Goal: Task Accomplishment & Management: Use online tool/utility

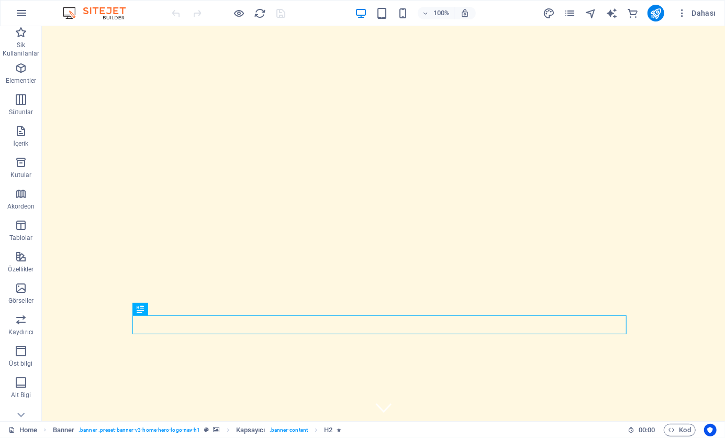
click at [602, 15] on div "Dahası" at bounding box center [631, 13] width 177 height 17
click at [610, 15] on icon "text_generator" at bounding box center [612, 13] width 12 height 12
select select "English"
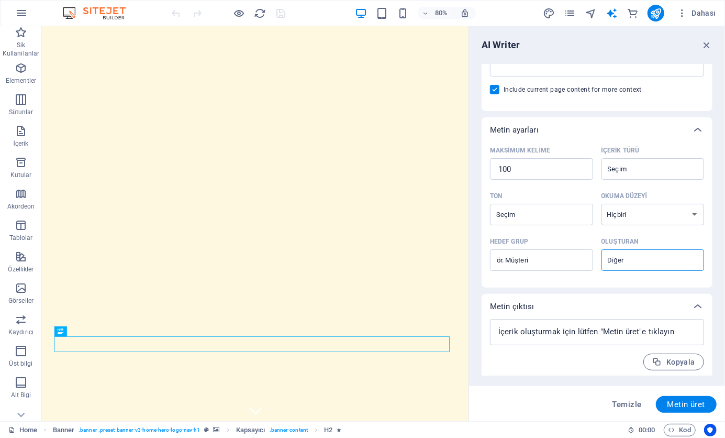
scroll to position [185, 0]
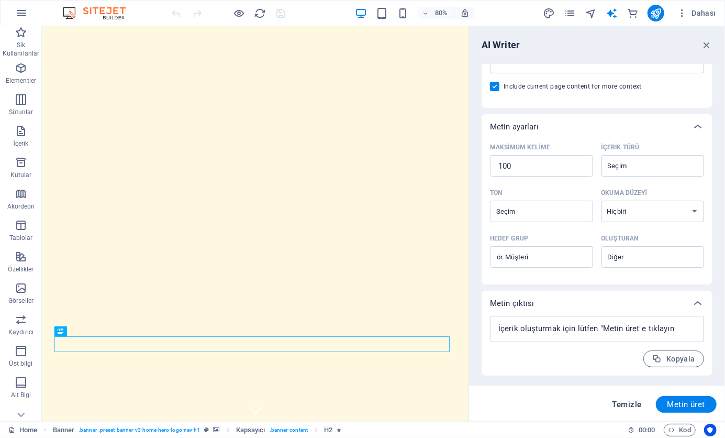
click at [637, 400] on span "Temizle" at bounding box center [627, 404] width 29 height 8
type textarea "x"
click at [673, 428] on icon "button" at bounding box center [672, 429] width 7 height 7
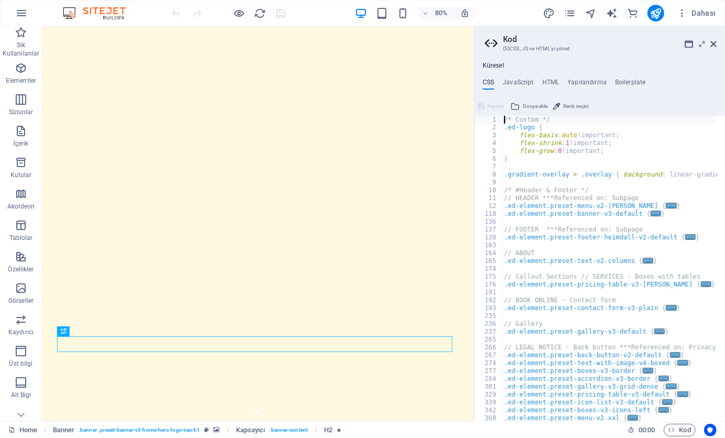
click at [545, 76] on div "Küresel CSS JavaScript HTML Yapılandırma Boilerplate /* Custom */ 1 2 3 4 5 6 7…" at bounding box center [599, 241] width 251 height 359
click at [547, 81] on h4 "HTML" at bounding box center [550, 85] width 17 height 12
type textarea "<a href="#main-content" class="wv-link-content button">Skip to main content</a>"
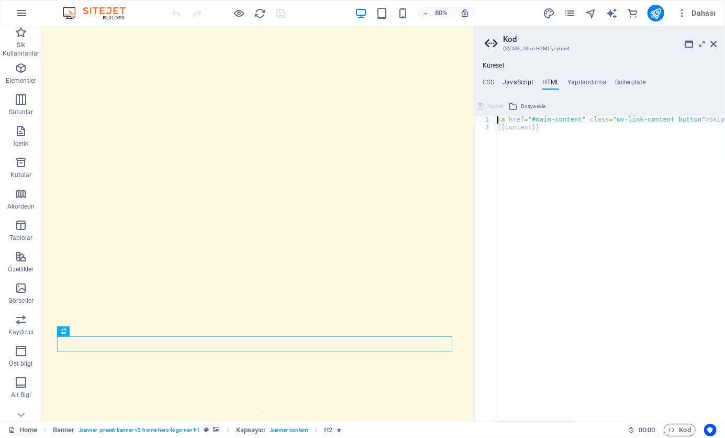
click at [531, 82] on h4 "JavaScript" at bounding box center [518, 85] width 31 height 12
type textarea "/* JS for preset "Menu V2" */"
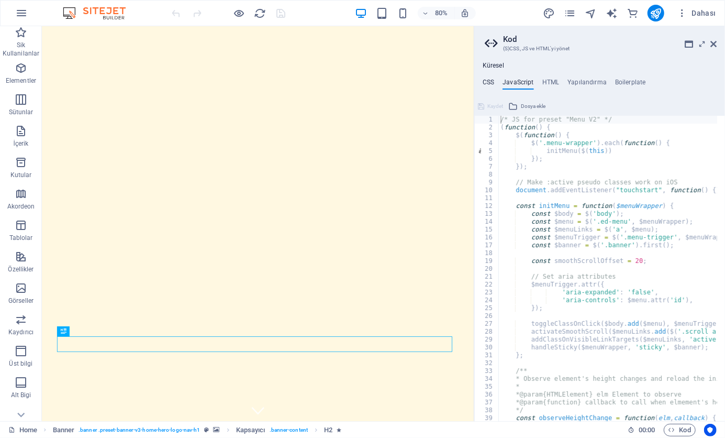
click at [493, 85] on h4 "CSS" at bounding box center [489, 85] width 12 height 12
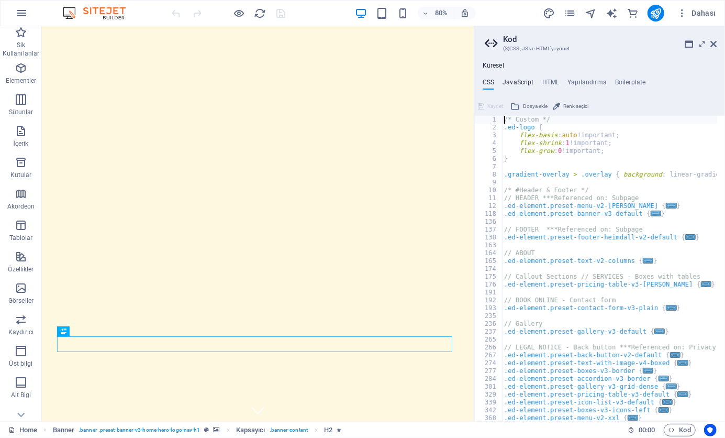
click at [526, 88] on h4 "JavaScript" at bounding box center [518, 85] width 31 height 12
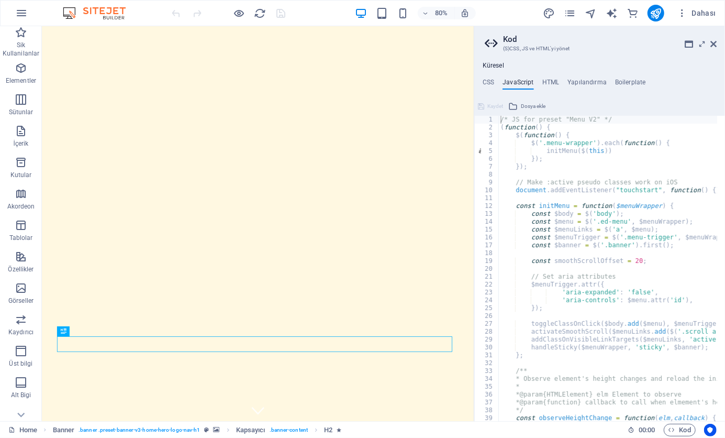
click at [539, 77] on div "Küresel CSS JavaScript HTML Yapılandırma Boilerplate /* Custom */ 1 2 3 4 5 6 7…" at bounding box center [599, 241] width 251 height 359
click at [580, 72] on div "Küresel CSS JavaScript HTML Yapılandırma Boilerplate /* Custom */ 1 2 3 4 5 6 7…" at bounding box center [599, 241] width 251 height 359
drag, startPoint x: 625, startPoint y: 70, endPoint x: 725, endPoint y: 48, distance: 102.3
click at [627, 70] on ul "Küresel" at bounding box center [599, 66] width 251 height 8
click at [715, 44] on icon at bounding box center [713, 44] width 6 height 8
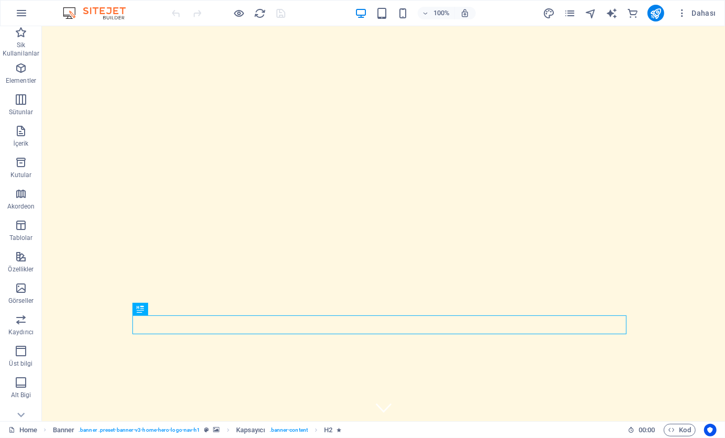
click at [94, 7] on img at bounding box center [99, 13] width 79 height 13
click at [106, 10] on img at bounding box center [99, 13] width 79 height 13
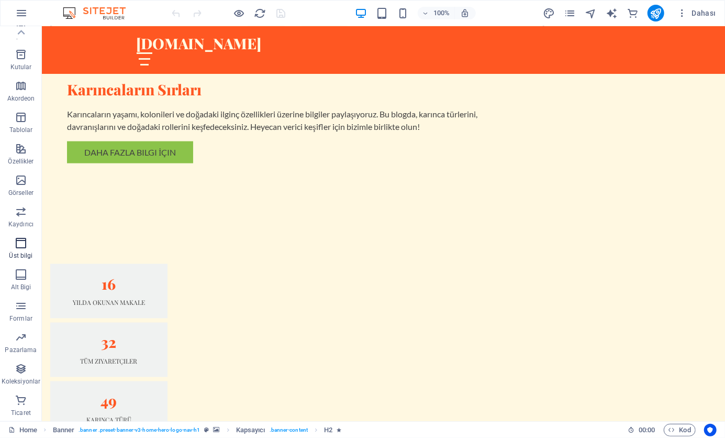
scroll to position [890, 0]
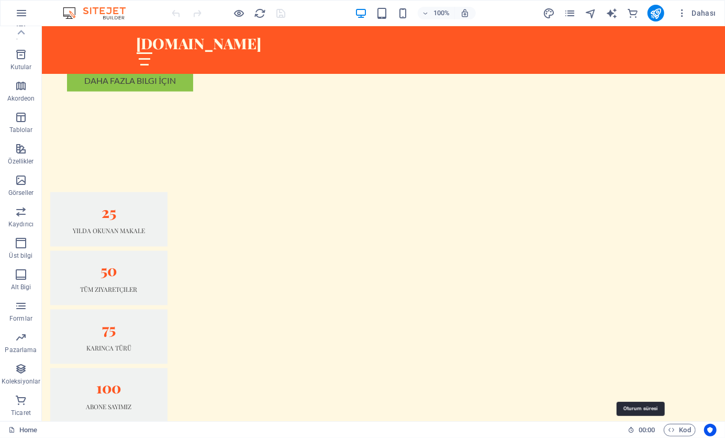
click at [645, 433] on span "00 : 00" at bounding box center [647, 430] width 16 height 13
click at [614, 12] on icon "text_generator" at bounding box center [612, 13] width 12 height 12
select select "English"
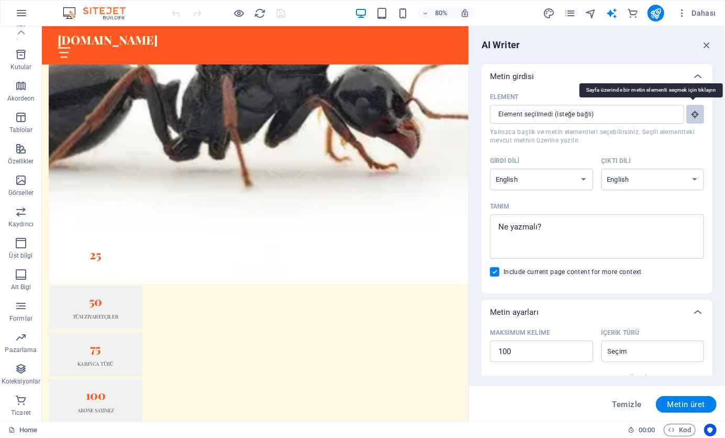
click at [695, 110] on icon "button" at bounding box center [695, 113] width 9 height 9
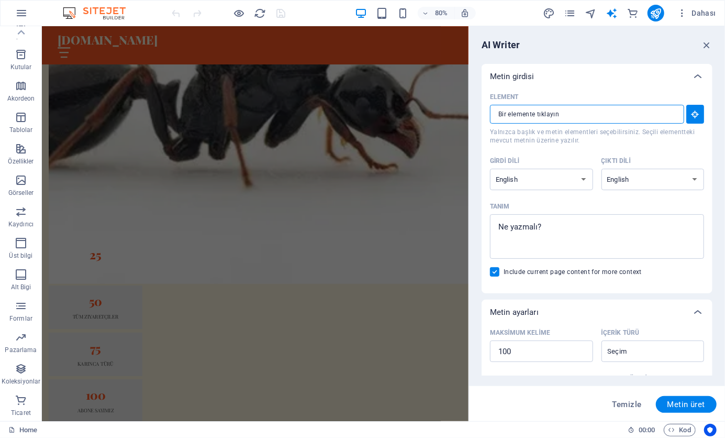
click at [640, 110] on input "Element ​ Yalnızca başlık ve metin elementleri seçebilirsiniz. Seçili elementte…" at bounding box center [583, 114] width 187 height 19
click at [684, 70] on div "Metin girdisi" at bounding box center [597, 76] width 231 height 25
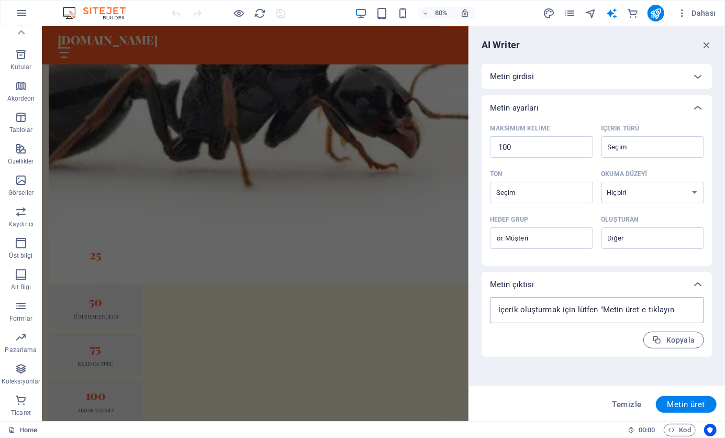
click at [680, 308] on textarea at bounding box center [597, 310] width 204 height 16
type textarea "x"
click at [692, 281] on icon at bounding box center [698, 284] width 13 height 13
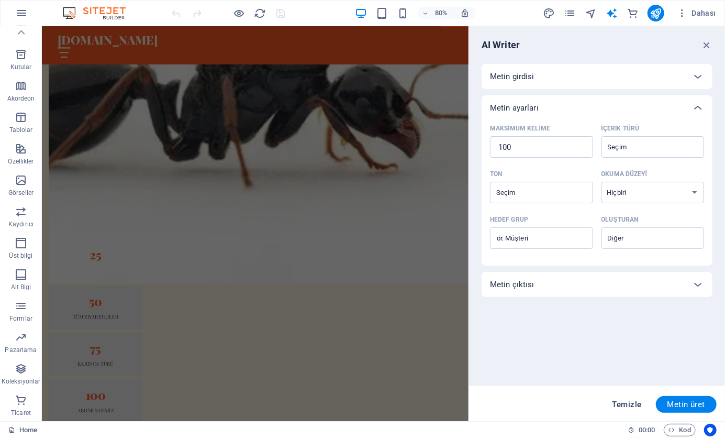
click at [637, 400] on span "Temizle" at bounding box center [627, 404] width 29 height 8
type textarea "x"
click at [637, 403] on span "Temizle" at bounding box center [627, 404] width 29 height 8
type textarea "x"
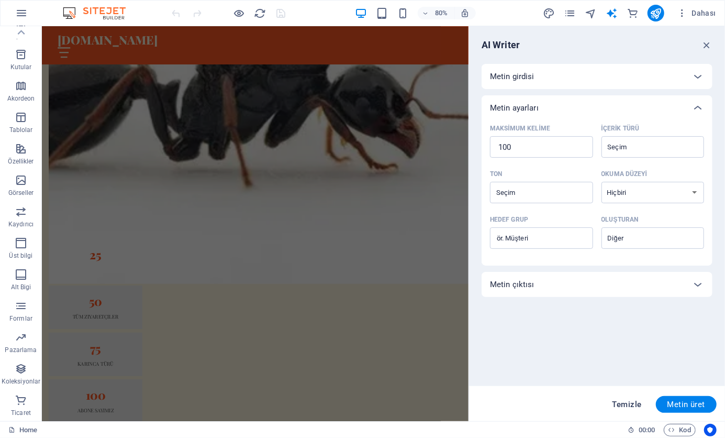
type textarea "x"
click at [637, 403] on span "Temizle" at bounding box center [627, 404] width 29 height 8
type textarea "x"
click at [637, 403] on span "Temizle" at bounding box center [627, 404] width 29 height 8
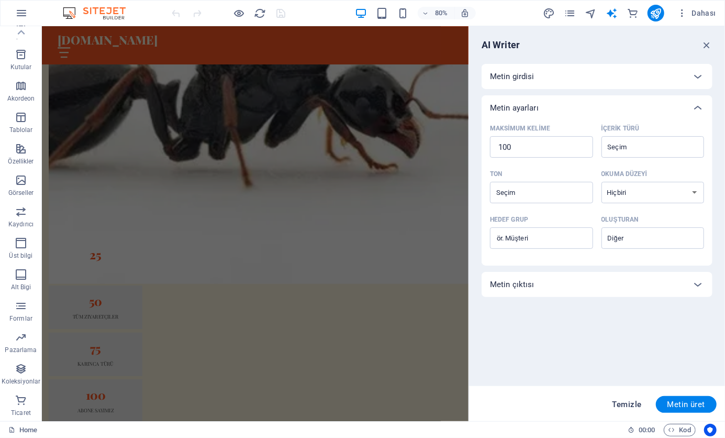
type textarea "x"
click at [665, 398] on button "Metin üret" at bounding box center [686, 404] width 61 height 17
type textarea "x"
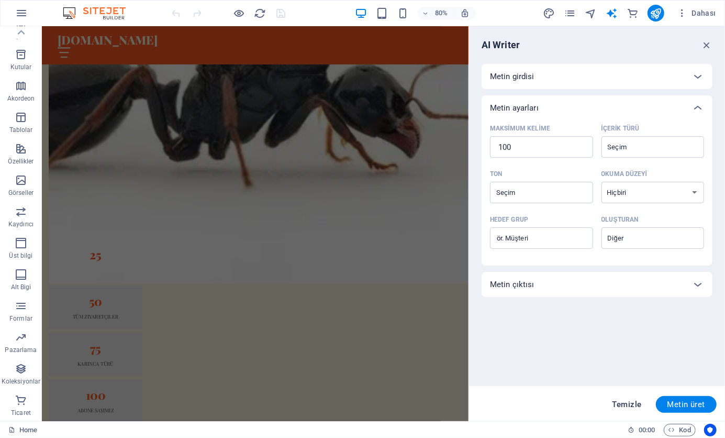
click at [630, 406] on span "Temizle" at bounding box center [627, 404] width 29 height 8
type textarea "x"
click at [630, 406] on span "Temizle" at bounding box center [627, 404] width 29 height 8
type textarea "x"
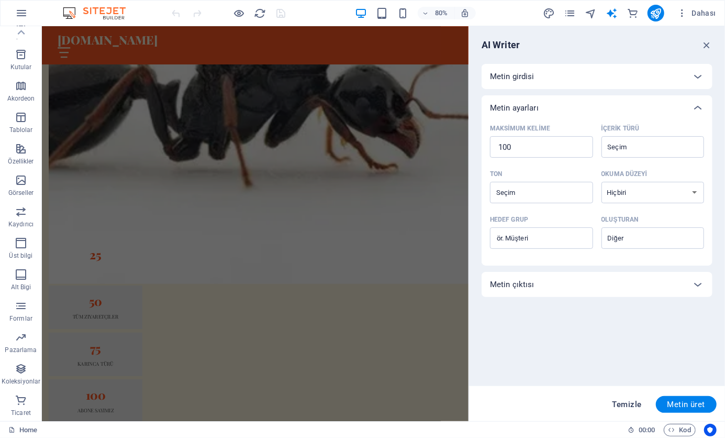
type textarea "x"
click at [630, 406] on span "Temizle" at bounding box center [627, 404] width 29 height 8
type textarea "x"
click at [678, 15] on icon "button" at bounding box center [682, 13] width 10 height 10
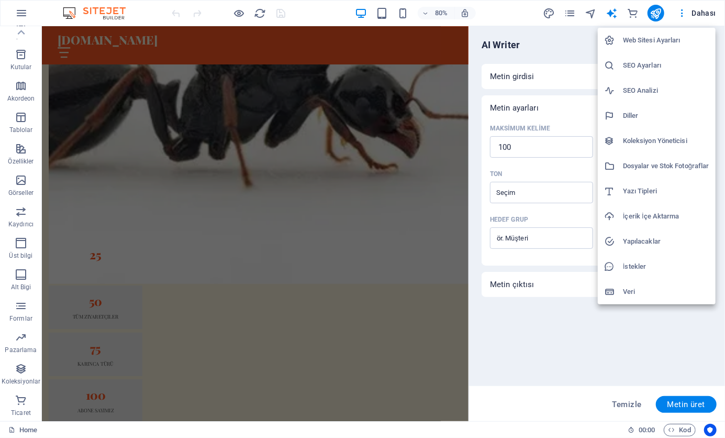
click at [669, 37] on h6 "Web Sitesi Ayarları" at bounding box center [666, 40] width 86 height 13
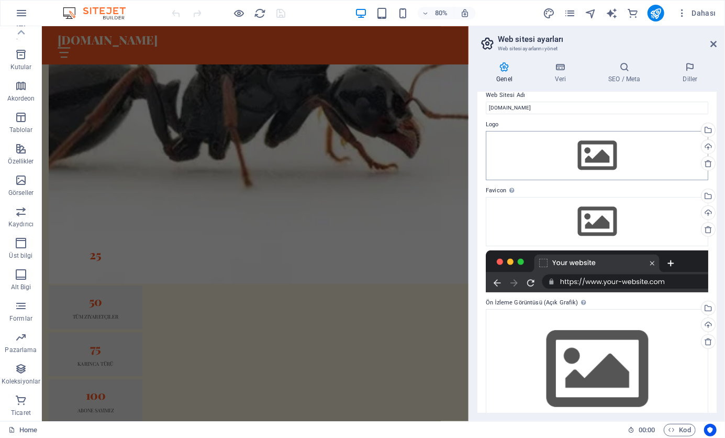
scroll to position [0, 0]
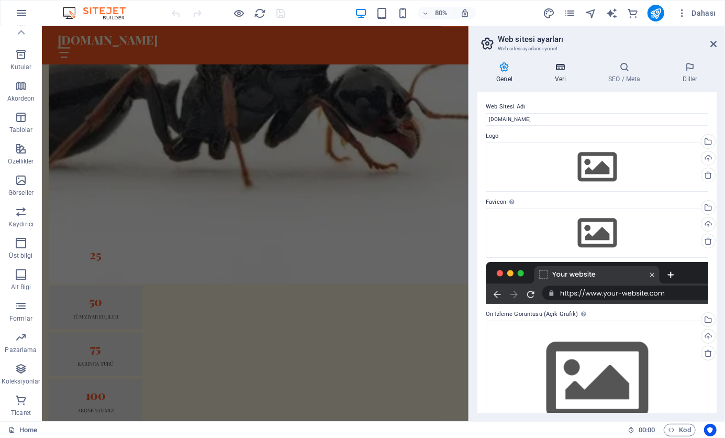
click at [568, 72] on h4 "Veri" at bounding box center [562, 73] width 53 height 22
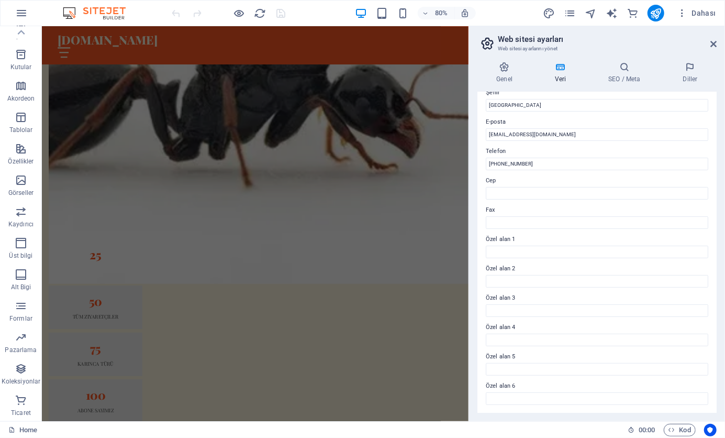
scroll to position [25, 0]
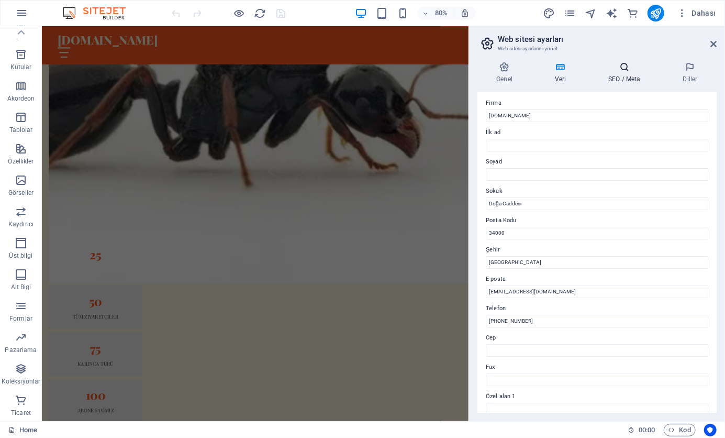
click at [641, 72] on h4 "SEO / Meta" at bounding box center [626, 73] width 74 height 22
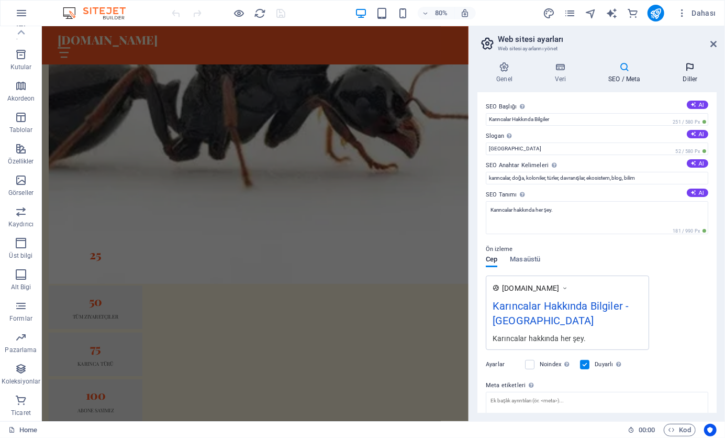
click at [692, 76] on h4 "Diller" at bounding box center [690, 73] width 53 height 22
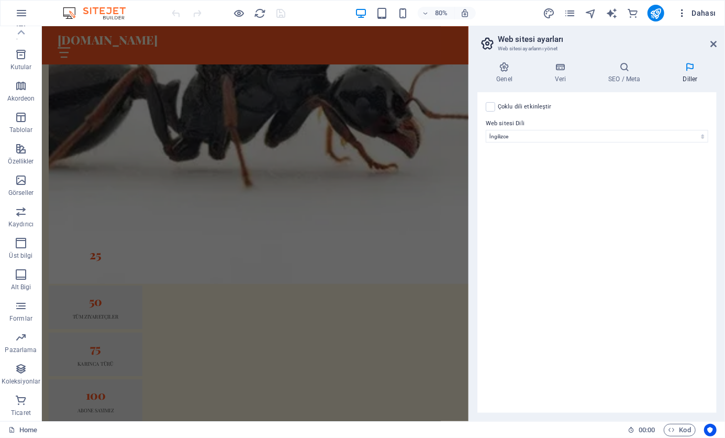
click at [675, 13] on button "Dahası" at bounding box center [697, 13] width 48 height 17
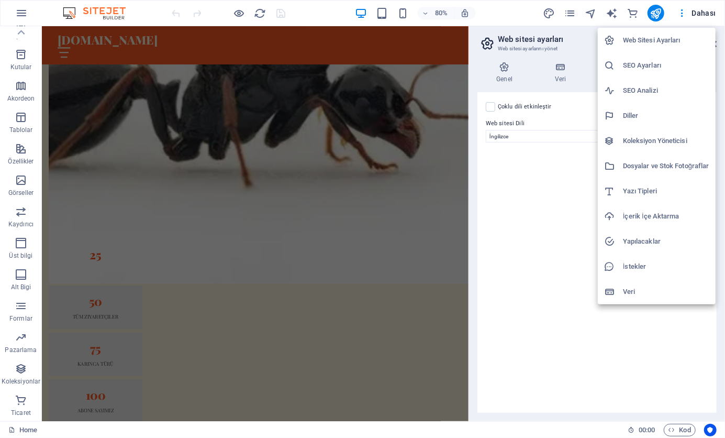
click at [636, 208] on li "İçerik İçe Aktarma" at bounding box center [657, 216] width 118 height 25
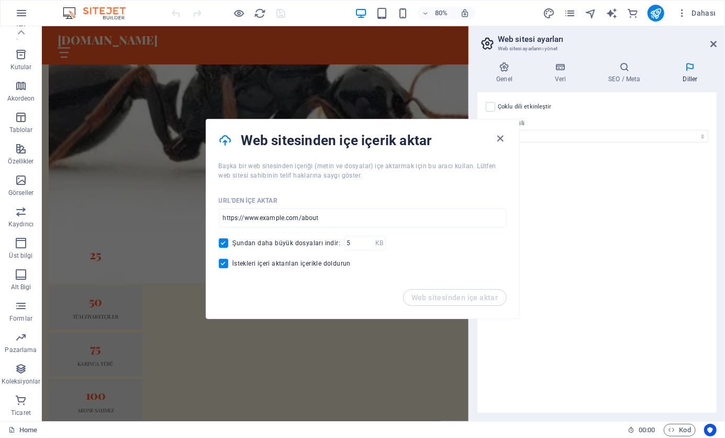
click at [313, 247] on label "Şundan daha büyük dosyaları indir:" at bounding box center [280, 242] width 122 height 9
click at [232, 247] on input "Şundan daha büyük dosyaları indir:" at bounding box center [226, 242] width 14 height 9
click at [298, 243] on span "Şundan daha büyük dosyaları indir:" at bounding box center [286, 243] width 108 height 8
click at [232, 243] on input "Şundan daha büyük dosyaları indir:" at bounding box center [226, 242] width 14 height 9
checkbox input "true"
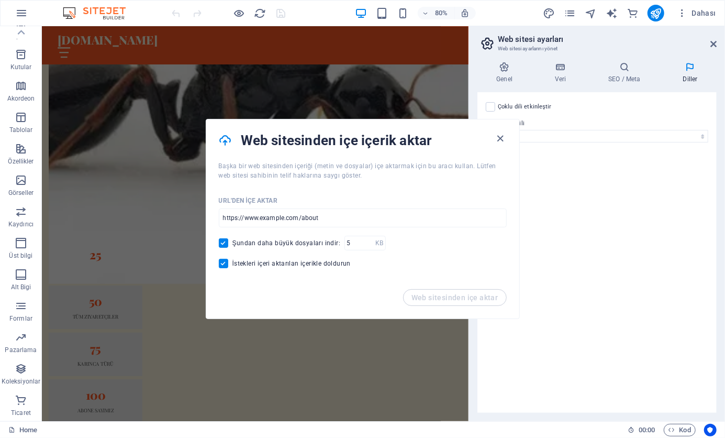
click at [325, 261] on span "İstekleri içeri aktarılan içerikle doldurun" at bounding box center [291, 263] width 119 height 8
click at [232, 261] on input "İstekleri içeri aktarılan içerikle doldurun" at bounding box center [226, 263] width 14 height 9
checkbox input "false"
click at [323, 248] on div "Şundan daha büyük dosyaları indir: KB ​" at bounding box center [363, 243] width 288 height 15
click at [313, 239] on span "Şundan daha büyük dosyaları indir:" at bounding box center [286, 243] width 108 height 8
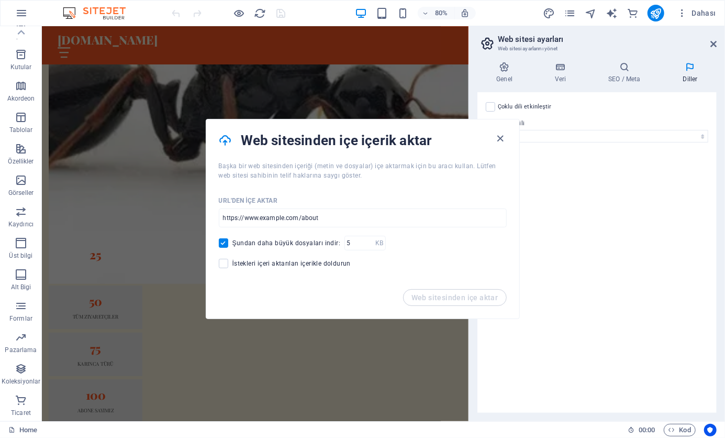
click at [232, 239] on input "Şundan daha büyük dosyaları indir:" at bounding box center [226, 242] width 14 height 9
click at [313, 243] on span "Şundan daha büyük dosyaları indir:" at bounding box center [286, 243] width 108 height 8
click at [232, 243] on input "Şundan daha büyük dosyaları indir:" at bounding box center [226, 242] width 14 height 9
checkbox input "true"
click at [314, 256] on div "URL'den içe aktar ​ Şundan daha büyük dosyaları indir: KB ​ İstekleri içeri akt…" at bounding box center [362, 234] width 313 height 109
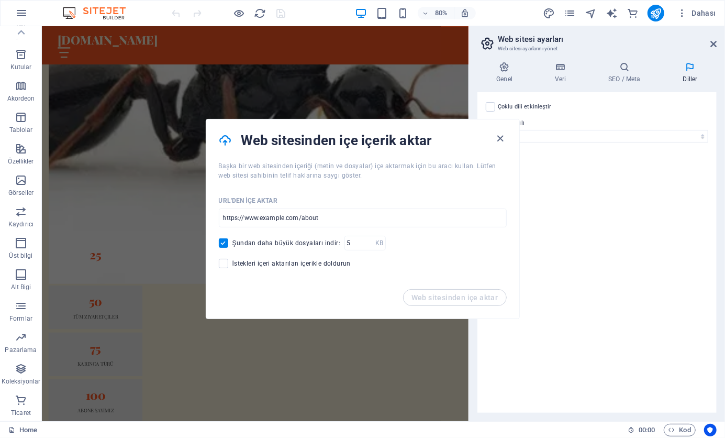
click at [314, 266] on span "İstekleri içeri aktarılan içerikle doldurun" at bounding box center [291, 263] width 119 height 8
click at [232, 266] on input "İstekleri içeri aktarılan içerikle doldurun" at bounding box center [226, 263] width 14 height 9
checkbox input "true"
click at [317, 218] on input "url" at bounding box center [363, 217] width 288 height 19
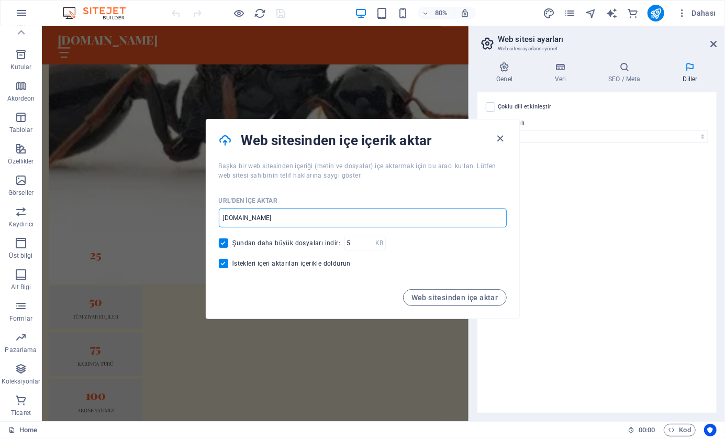
type input "[DOMAIN_NAME]"
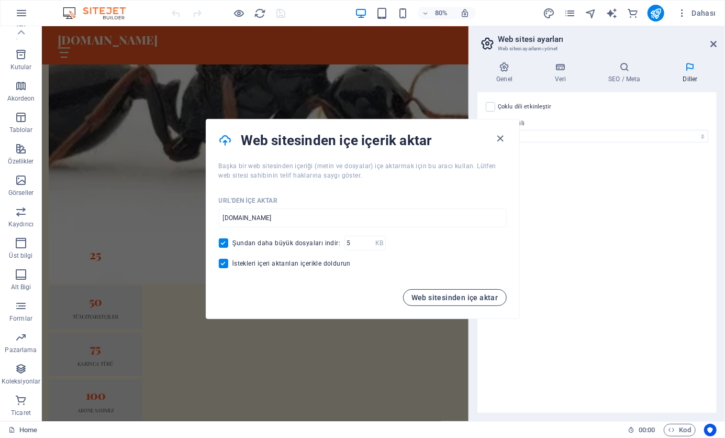
click at [447, 293] on span "Web sitesinden içe aktar" at bounding box center [454, 297] width 87 height 8
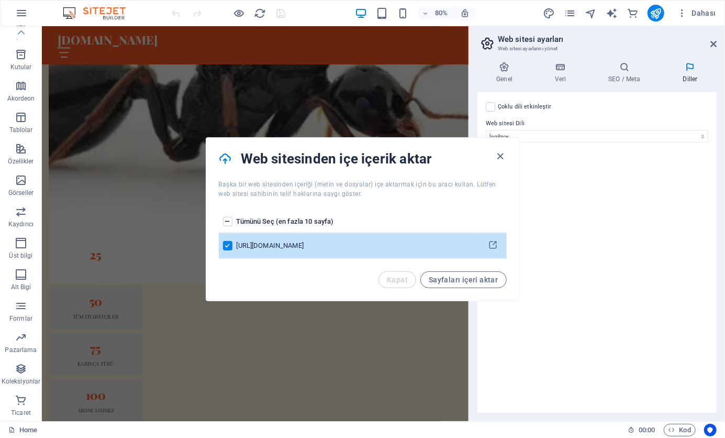
click at [365, 236] on td "[URL][DOMAIN_NAME]" at bounding box center [358, 246] width 243 height 26
click at [455, 276] on span "Sayfaları içeri aktar" at bounding box center [463, 279] width 69 height 8
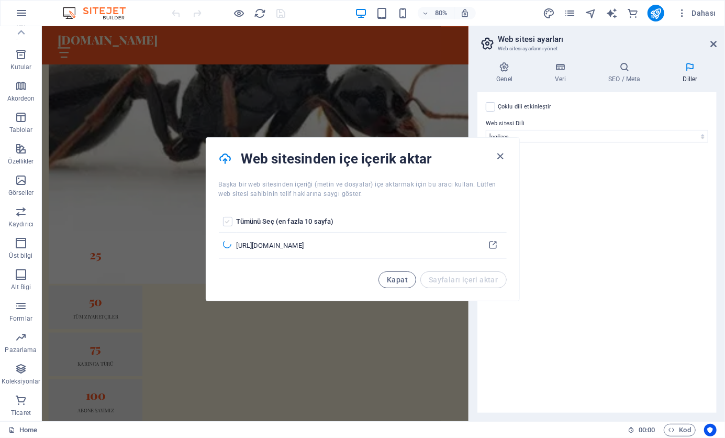
click at [228, 226] on label "pages list" at bounding box center [227, 221] width 9 height 9
click at [0, 0] on input "pages list" at bounding box center [0, 0] width 0 height 0
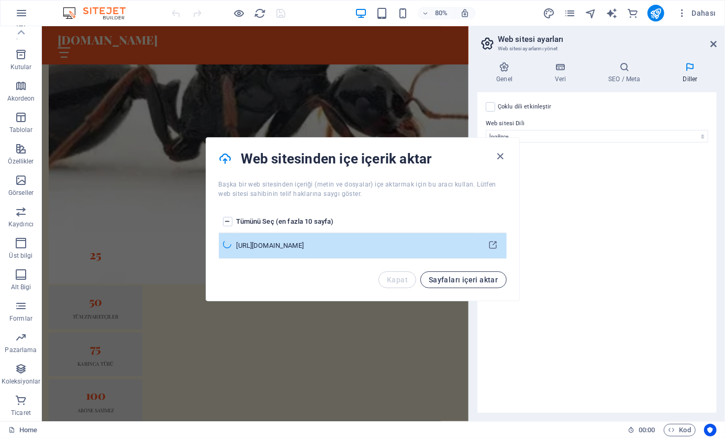
click at [442, 274] on button "Sayfaları içeri aktar" at bounding box center [463, 279] width 86 height 17
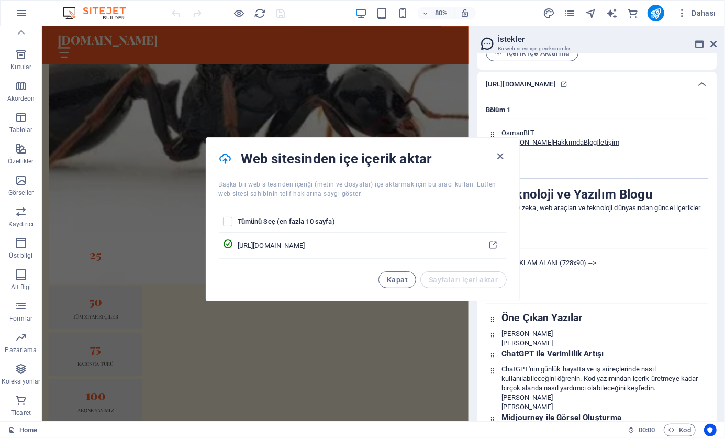
scroll to position [114, 0]
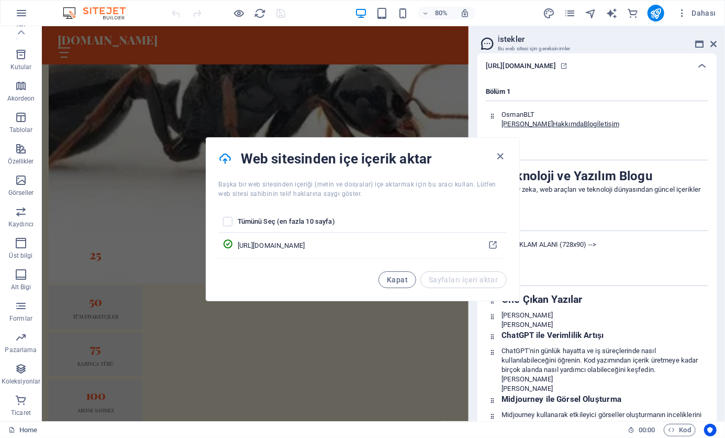
click at [509, 158] on div "Web sitesinden içe içerik aktar" at bounding box center [362, 159] width 313 height 42
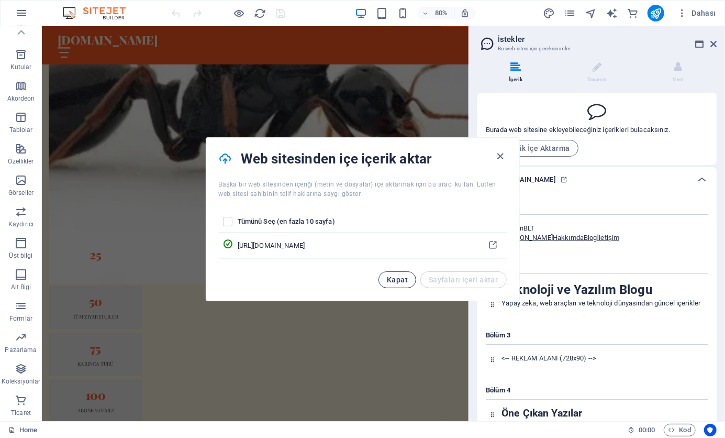
click at [391, 279] on span "Kapat" at bounding box center [397, 279] width 21 height 8
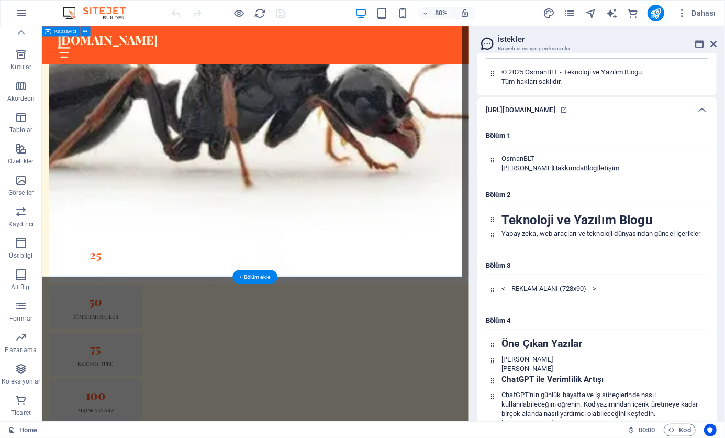
scroll to position [2242, 0]
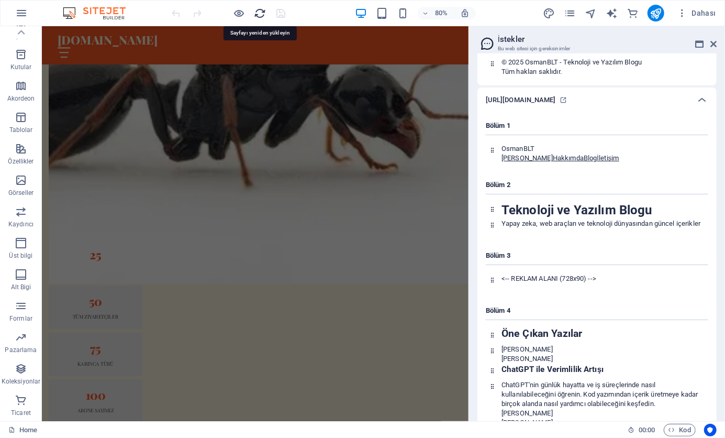
click at [261, 7] on icon "reload" at bounding box center [260, 13] width 12 height 12
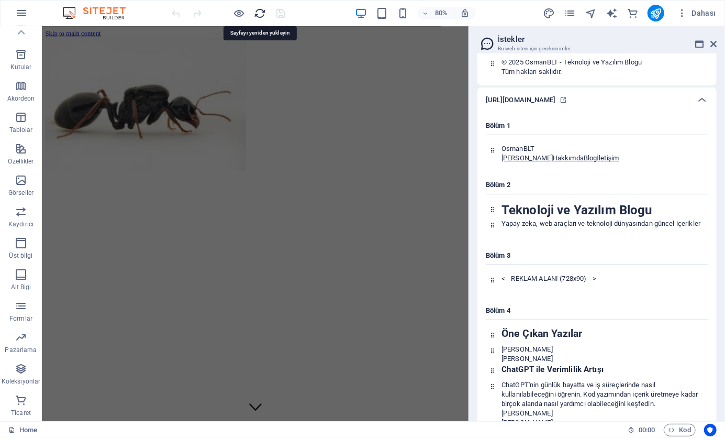
scroll to position [0, 0]
click at [261, 7] on icon "reload" at bounding box center [260, 13] width 12 height 12
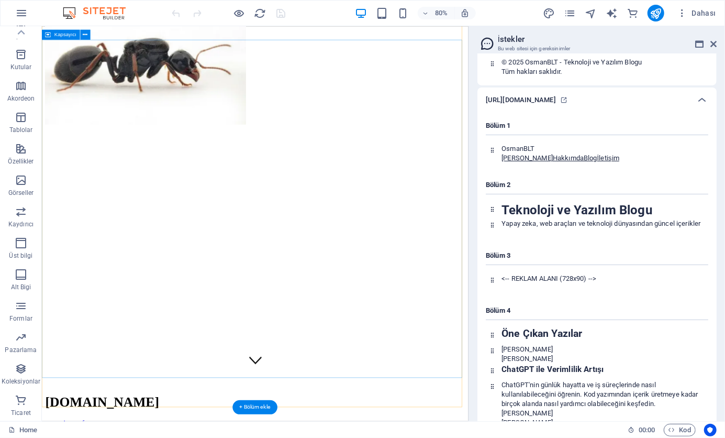
scroll to position [105, 0]
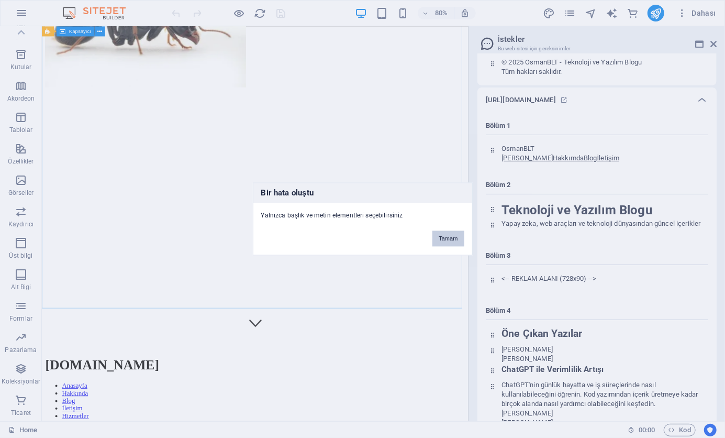
click at [454, 240] on button "Tamam" at bounding box center [447, 239] width 31 height 16
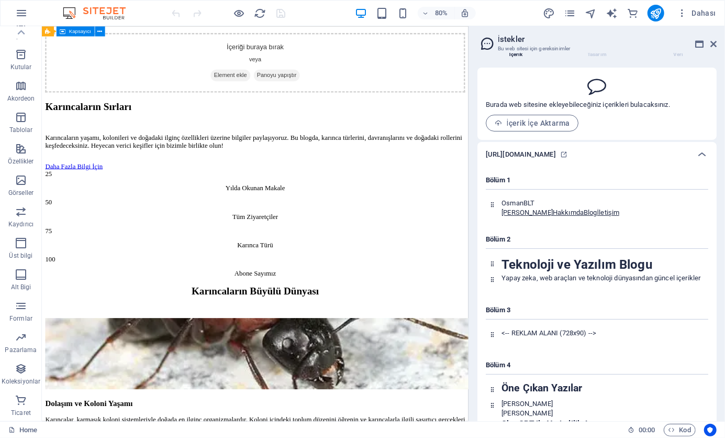
scroll to position [0, 0]
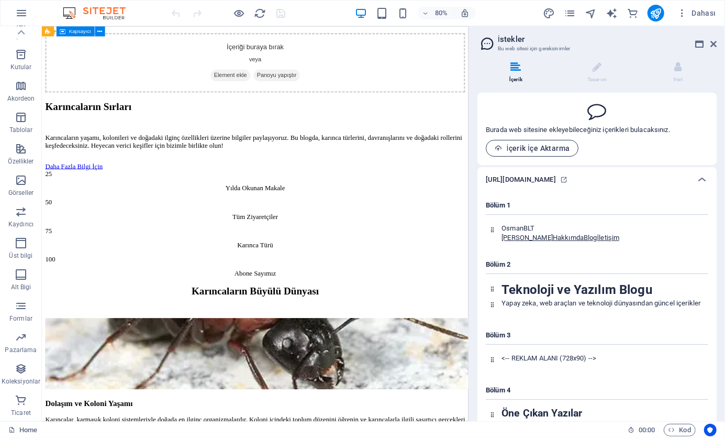
click at [526, 152] on button "İçerik İçe Aktarma" at bounding box center [532, 148] width 93 height 17
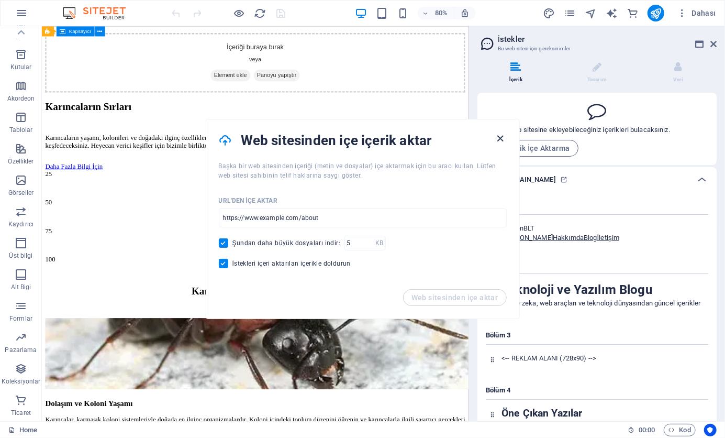
click at [500, 136] on icon "button" at bounding box center [500, 138] width 12 height 12
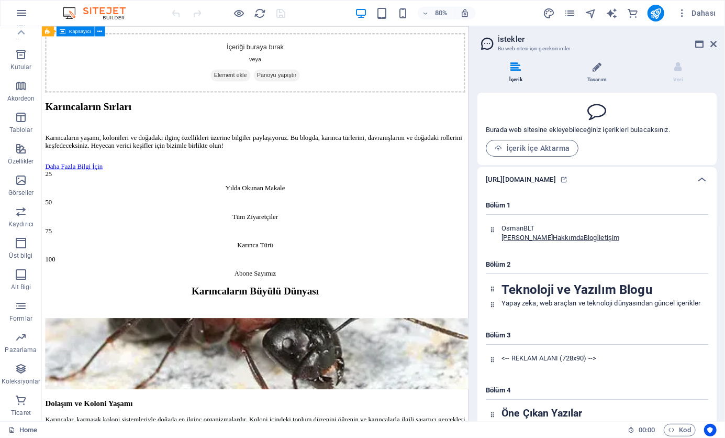
click at [589, 65] on li "Tasarım" at bounding box center [599, 73] width 81 height 23
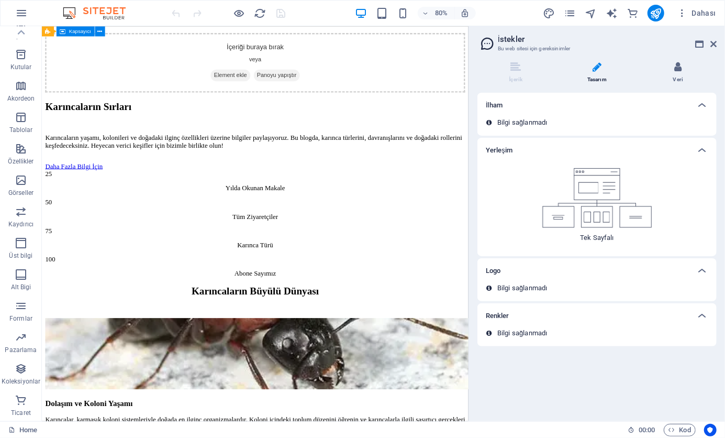
click at [699, 64] on li "Veri" at bounding box center [678, 73] width 77 height 23
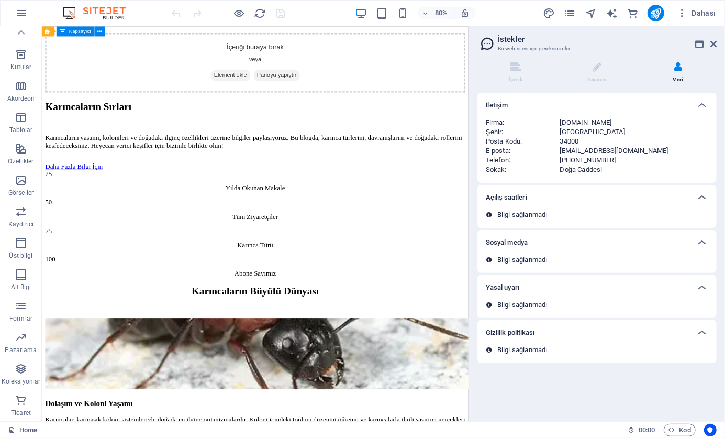
click at [722, 41] on aside "İstekler Bu web sitesi için gereksinimler İçerik Tasarım Veri Burada web sitesi…" at bounding box center [597, 223] width 257 height 395
click at [710, 45] on header "İstekler Bu web sitesi için gereksinimler" at bounding box center [598, 39] width 237 height 27
click at [562, 14] on div "Dahası" at bounding box center [631, 13] width 177 height 17
click at [570, 13] on icon "pages" at bounding box center [570, 13] width 12 height 12
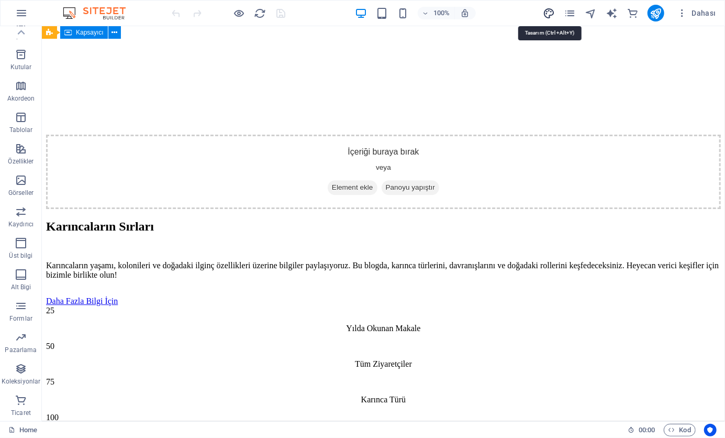
click at [552, 13] on icon "design" at bounding box center [549, 13] width 12 height 12
select select "px"
select select "200"
select select "px"
select select "rem"
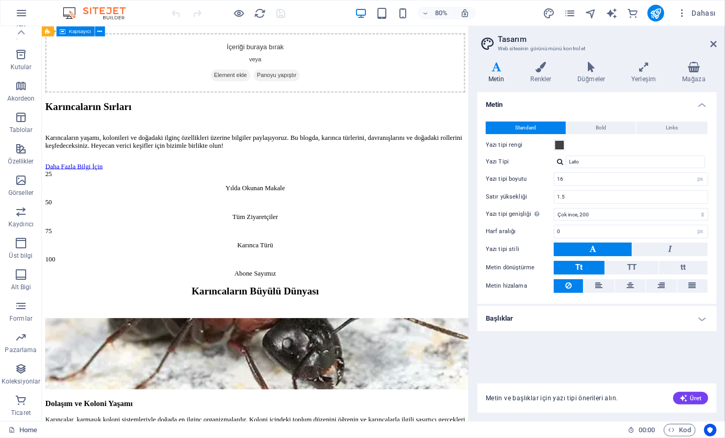
scroll to position [1617, 0]
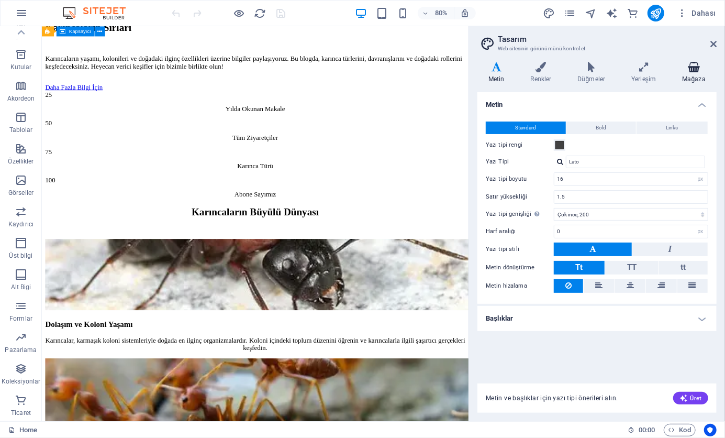
click at [694, 72] on h4 "Mağaza" at bounding box center [693, 73] width 45 height 22
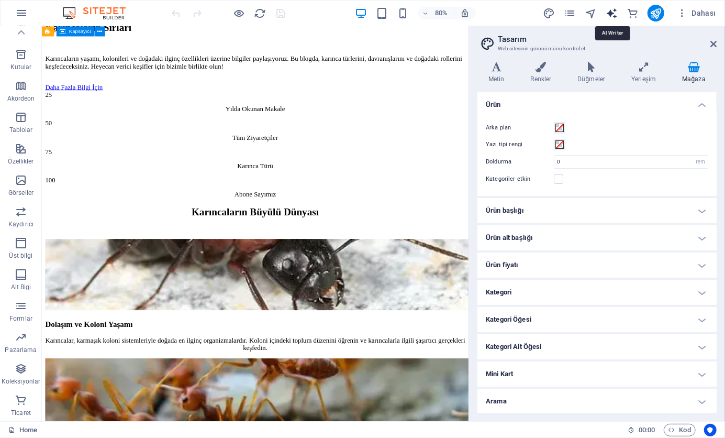
click at [612, 13] on icon "text_generator" at bounding box center [612, 13] width 12 height 12
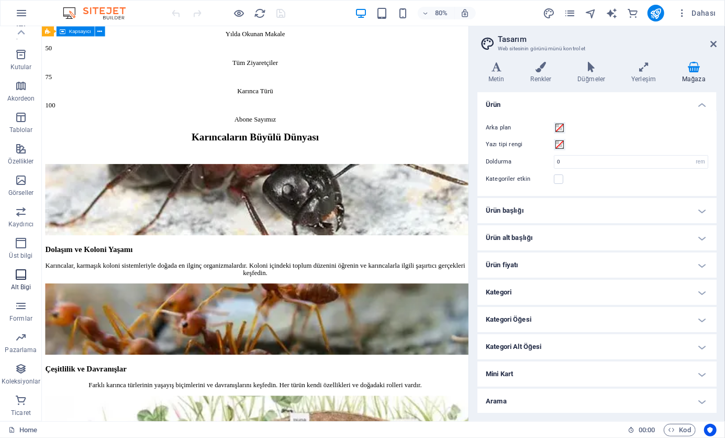
scroll to position [1774, 0]
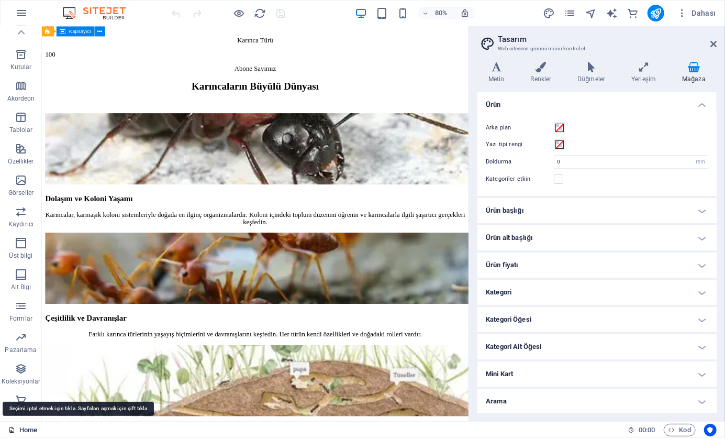
click at [25, 427] on link "Home" at bounding box center [22, 430] width 29 height 13
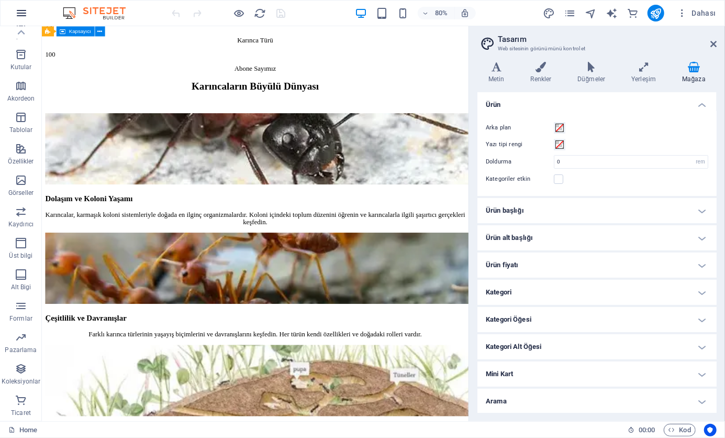
click at [25, 5] on button "button" at bounding box center [21, 13] width 25 height 25
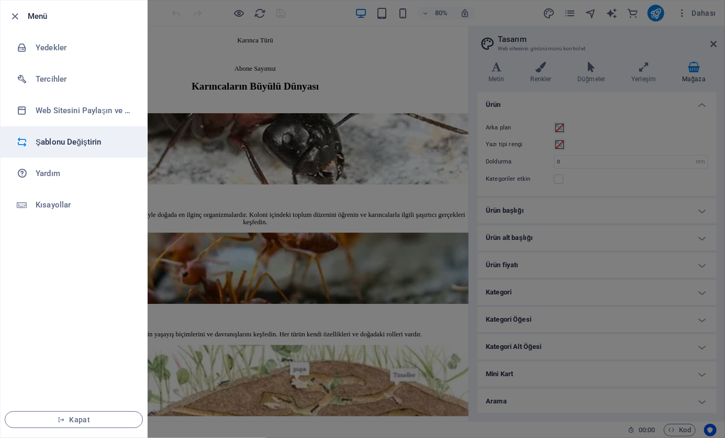
click at [80, 140] on h6 "Şablonu Değiştirin" at bounding box center [84, 142] width 97 height 13
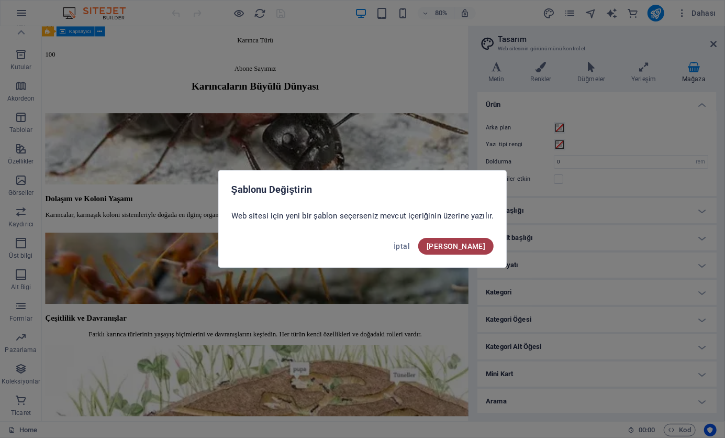
click at [470, 244] on span "[PERSON_NAME]" at bounding box center [456, 246] width 59 height 8
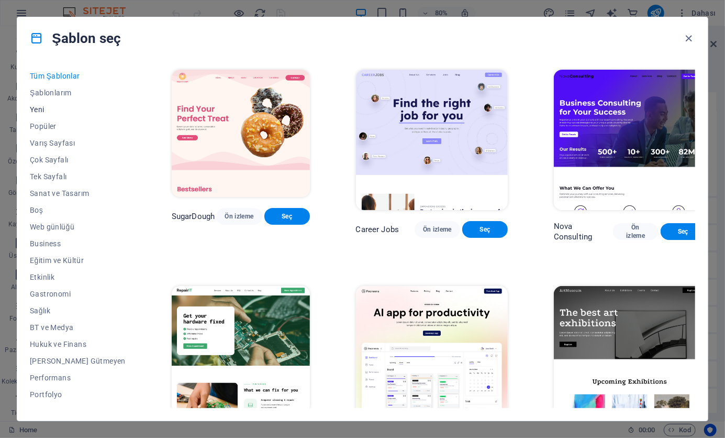
click at [56, 109] on span "Yeni" at bounding box center [78, 109] width 96 height 8
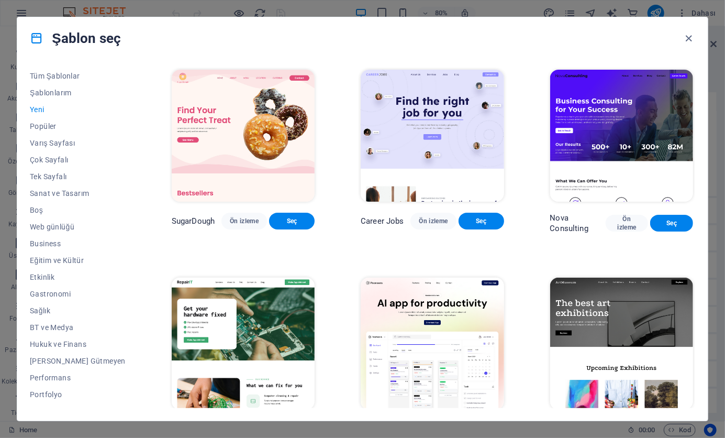
click at [40, 111] on span "Yeni" at bounding box center [78, 109] width 96 height 8
click at [39, 106] on span "Yeni" at bounding box center [78, 109] width 96 height 8
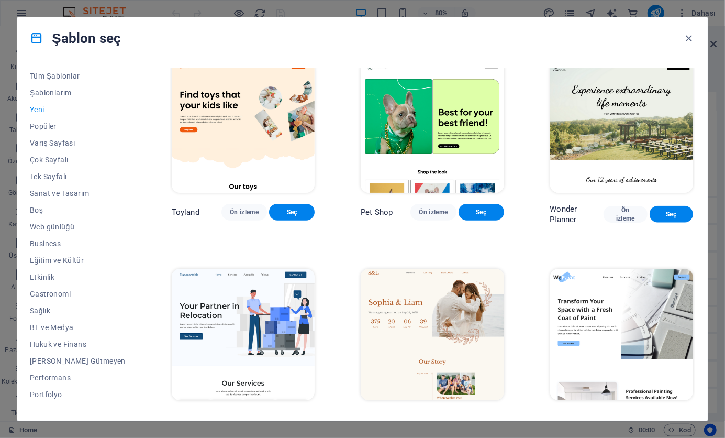
scroll to position [681, 0]
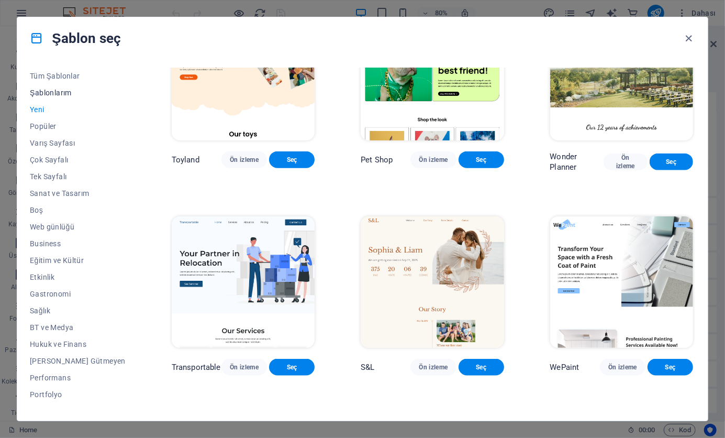
click at [61, 90] on span "Şablonlarım" at bounding box center [78, 92] width 96 height 8
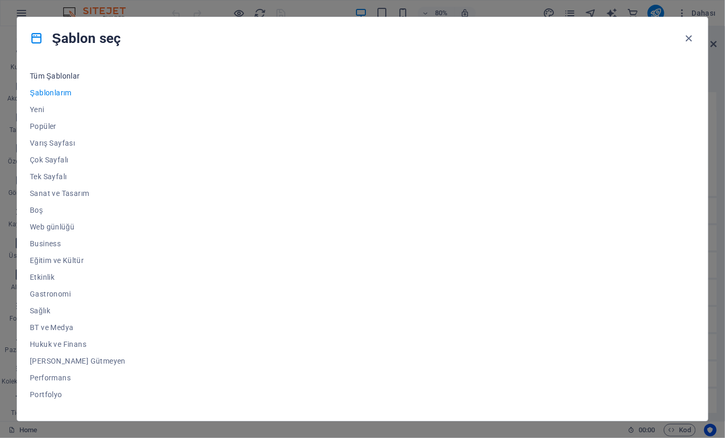
click at [65, 74] on span "Tüm Şablonlar" at bounding box center [78, 76] width 96 height 8
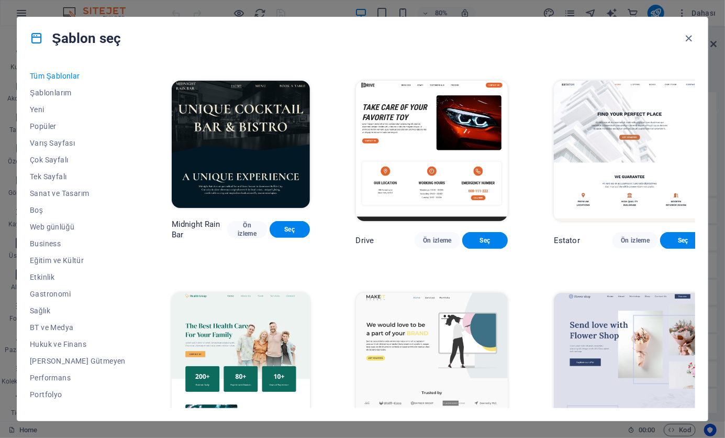
scroll to position [2408, 0]
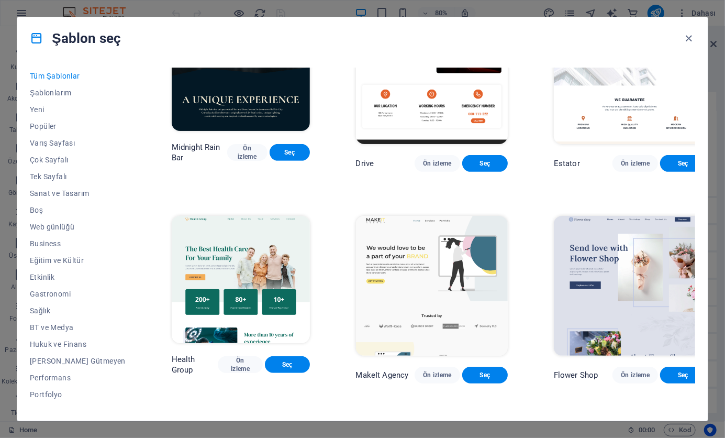
click at [29, 155] on div "Tüm Şablonlar Şablonlarım Yeni Popüler Varış Sayfası Çok Sayfalı Tek Sayfalı Sa…" at bounding box center [362, 239] width 691 height 361
drag, startPoint x: 38, startPoint y: 157, endPoint x: 64, endPoint y: 158, distance: 26.2
click at [41, 157] on span "Çok Sayfalı" at bounding box center [78, 159] width 96 height 8
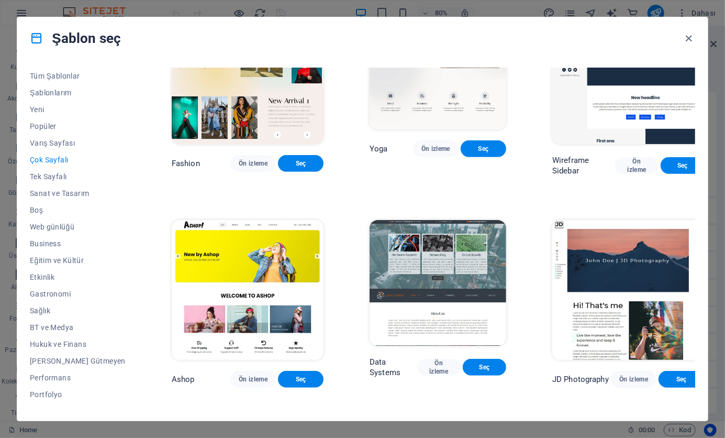
scroll to position [1349, 0]
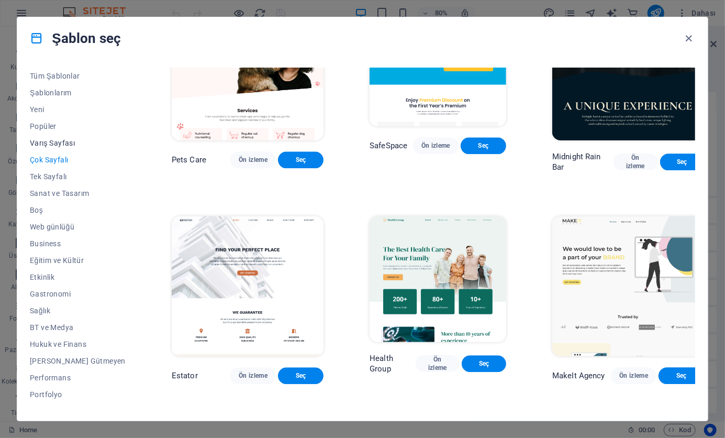
click at [77, 135] on button "Varış Sayfası" at bounding box center [78, 143] width 96 height 17
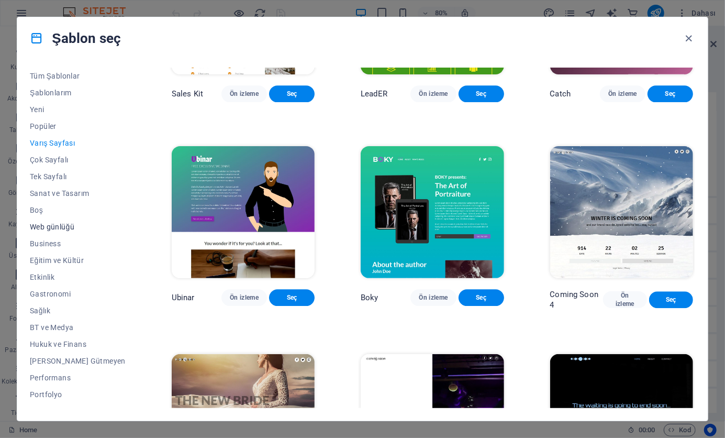
click at [59, 225] on span "Web günlüğü" at bounding box center [78, 226] width 96 height 8
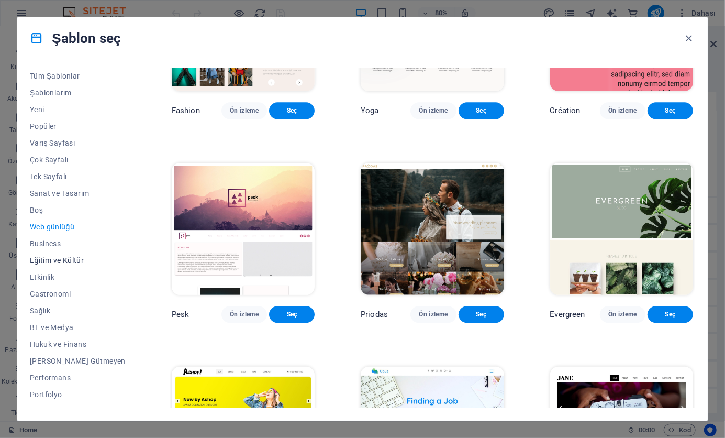
click at [61, 256] on span "Eğitim ve Kültür" at bounding box center [78, 260] width 96 height 8
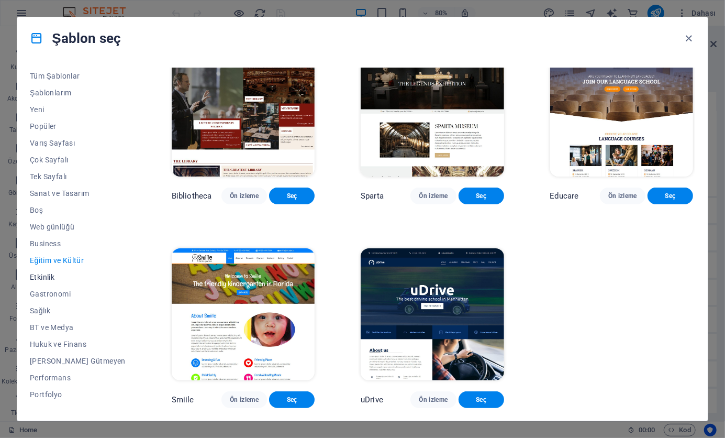
scroll to position [95, 0]
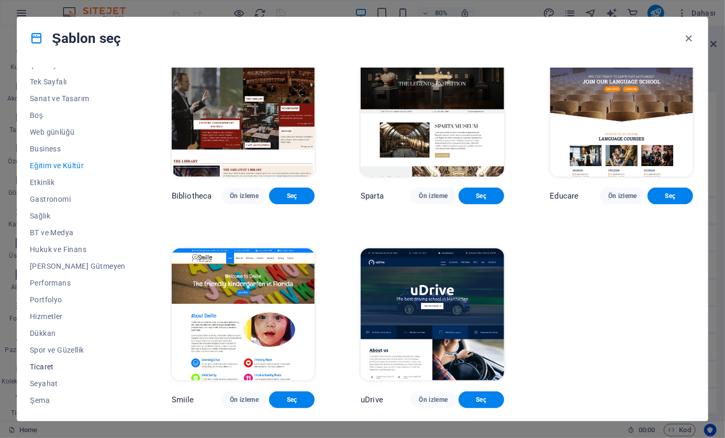
click at [51, 365] on span "Ticaret" at bounding box center [78, 366] width 96 height 8
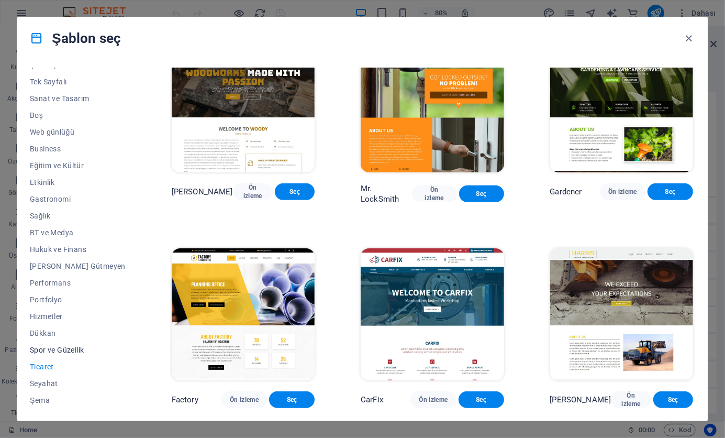
click at [46, 347] on span "Spor ve Güzellik" at bounding box center [78, 350] width 96 height 8
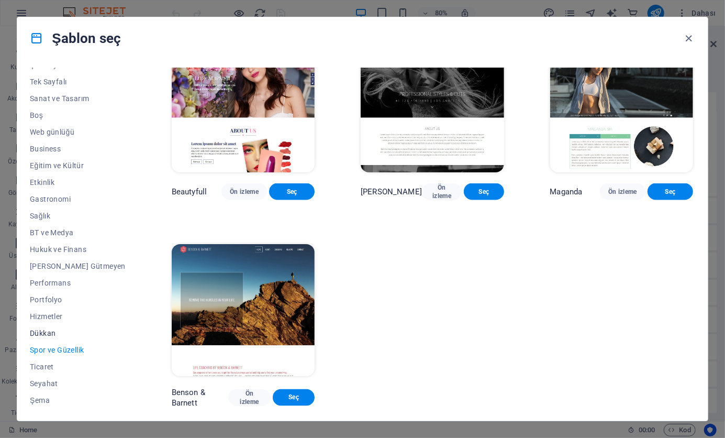
click at [43, 332] on span "Dükkan" at bounding box center [78, 333] width 96 height 8
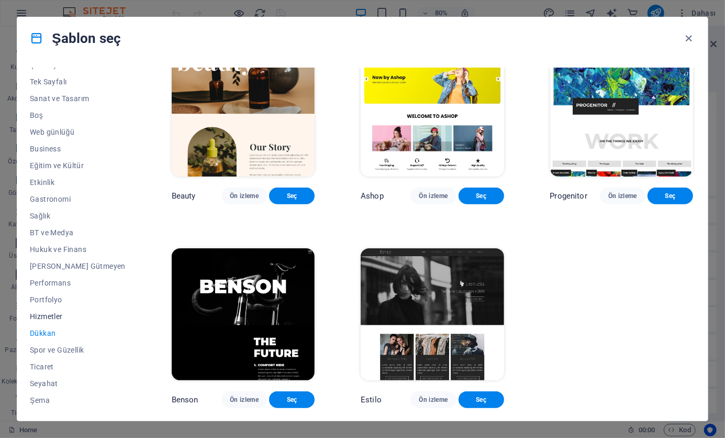
click at [44, 316] on span "Hizmetler" at bounding box center [78, 316] width 96 height 8
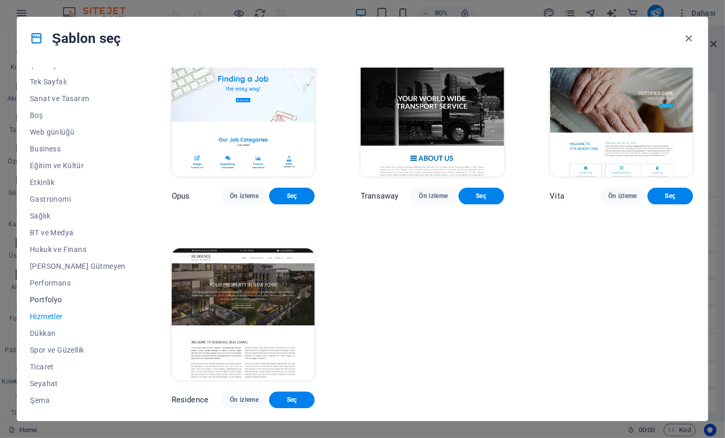
click at [46, 297] on span "Portfolyo" at bounding box center [78, 299] width 96 height 8
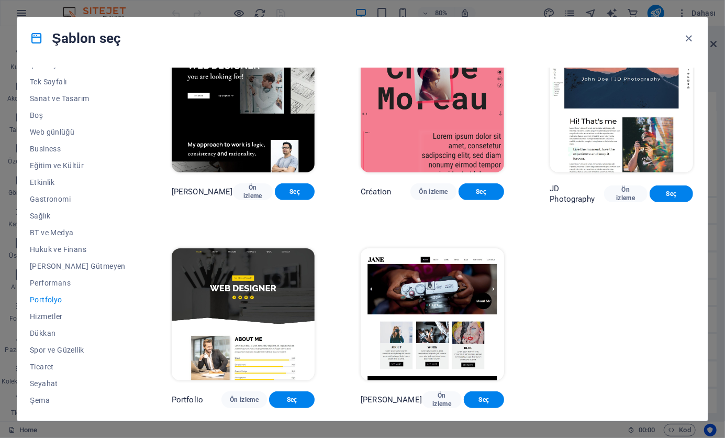
scroll to position [0, 0]
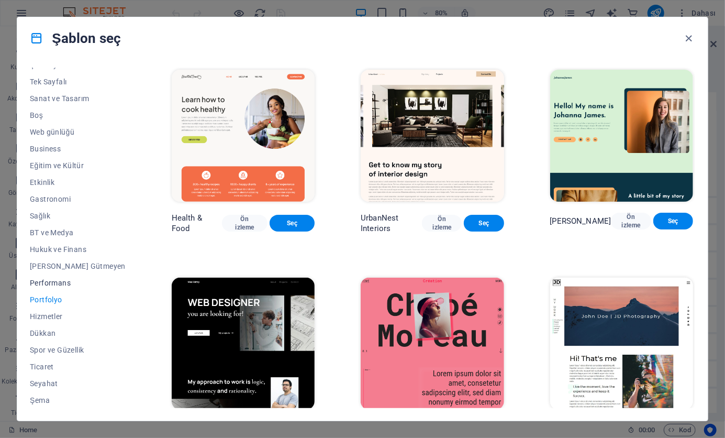
click at [47, 276] on button "Performans" at bounding box center [78, 282] width 96 height 17
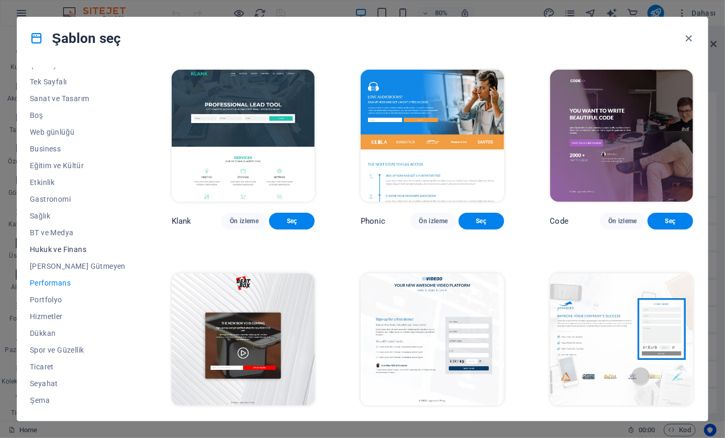
click at [61, 255] on button "Hukuk ve Finans" at bounding box center [78, 249] width 96 height 17
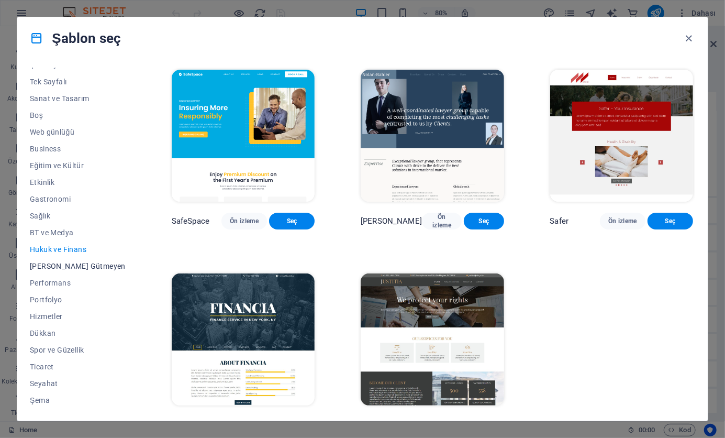
click at [65, 262] on span "[PERSON_NAME] Gütmeyen" at bounding box center [78, 266] width 96 height 8
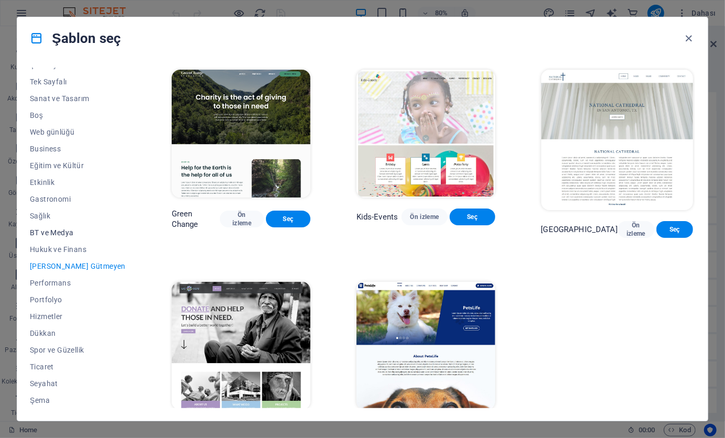
click at [61, 225] on button "BT ve Medya" at bounding box center [78, 232] width 96 height 17
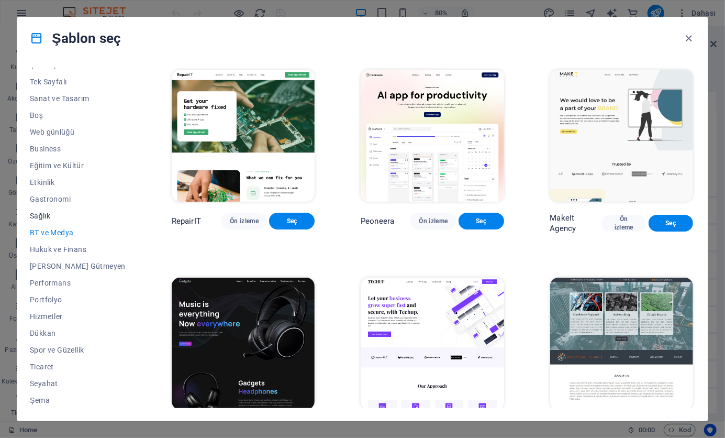
click at [49, 207] on button "Sağlık" at bounding box center [78, 215] width 96 height 17
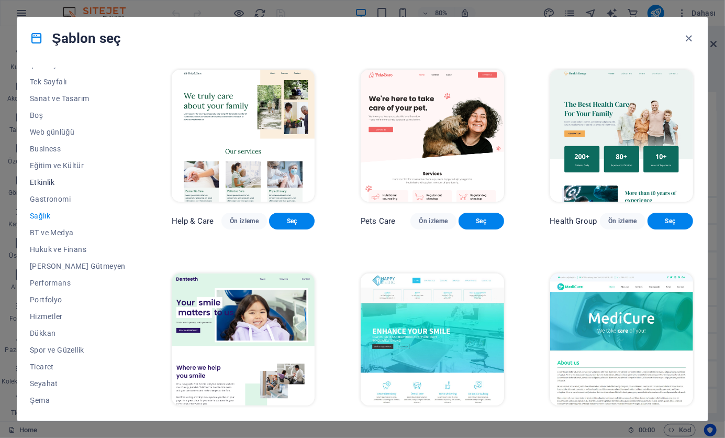
click at [49, 189] on button "Etkinlik" at bounding box center [78, 182] width 96 height 17
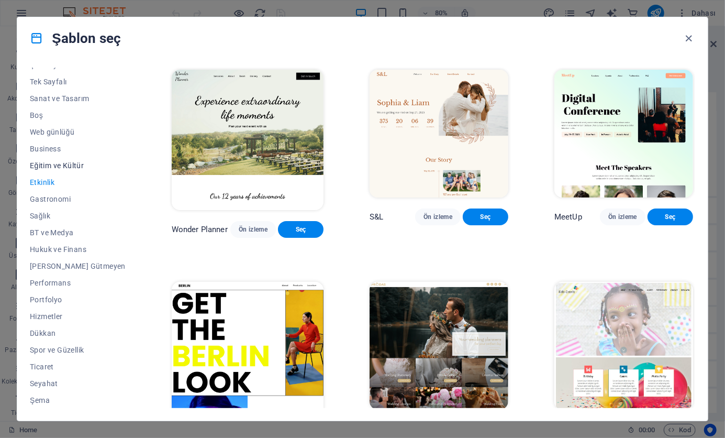
click at [48, 161] on span "Eğitim ve Kültür" at bounding box center [78, 165] width 96 height 8
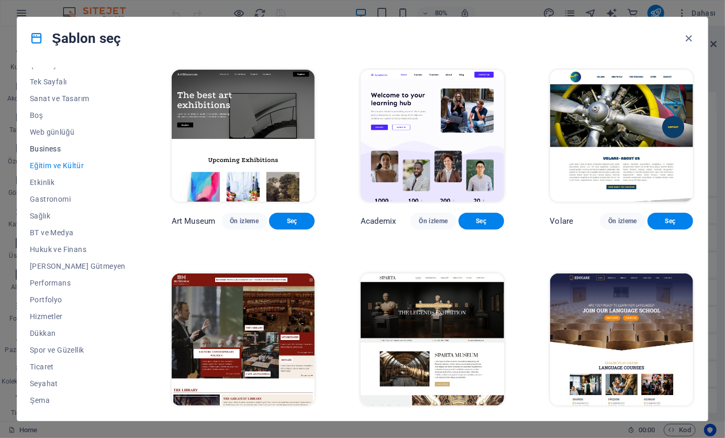
click at [48, 149] on span "Business" at bounding box center [78, 148] width 96 height 8
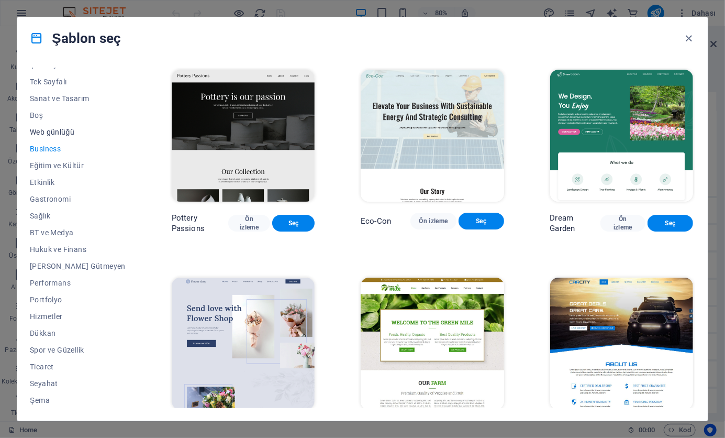
click at [46, 133] on span "Web günlüğü" at bounding box center [78, 132] width 96 height 8
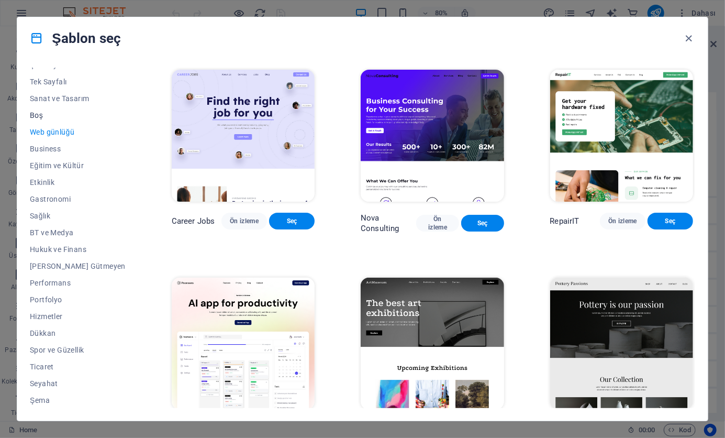
click at [48, 115] on span "Boş" at bounding box center [78, 115] width 96 height 8
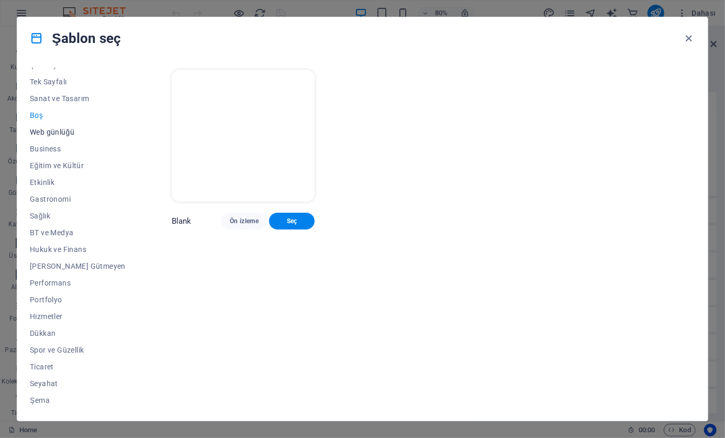
click at [66, 134] on span "Web günlüğü" at bounding box center [78, 132] width 96 height 8
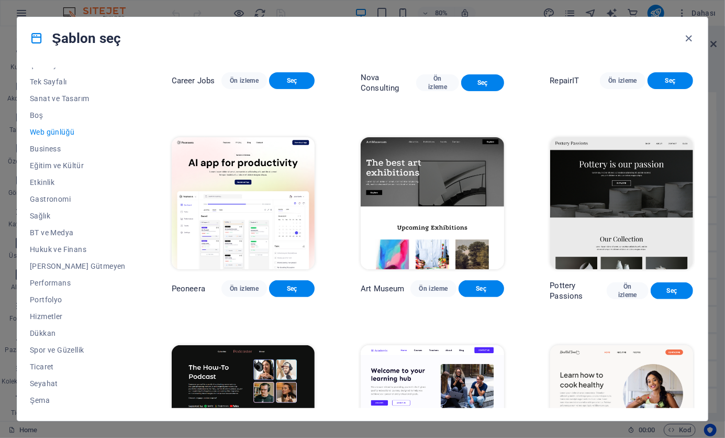
scroll to position [157, 0]
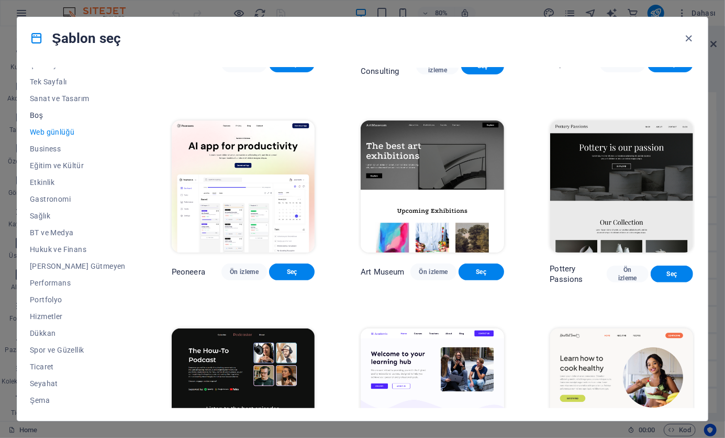
click at [55, 115] on span "Boş" at bounding box center [78, 115] width 96 height 8
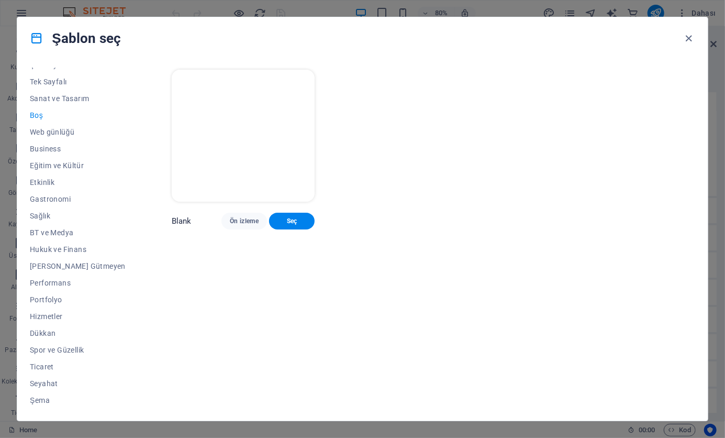
scroll to position [0, 0]
click at [42, 100] on span "Sanat ve Tasarım" at bounding box center [78, 98] width 96 height 8
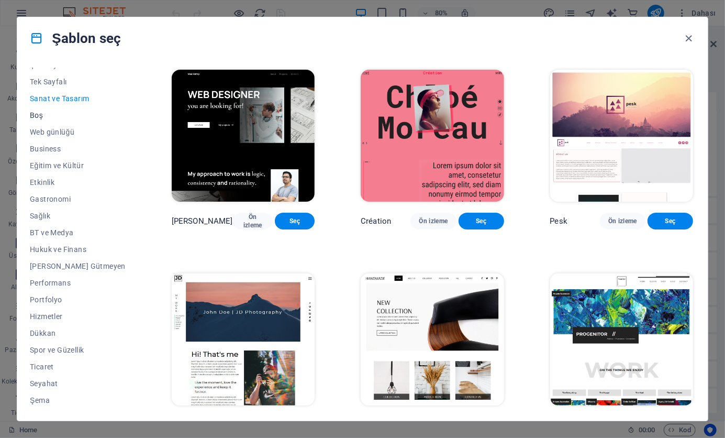
click at [37, 112] on span "Boş" at bounding box center [78, 115] width 96 height 8
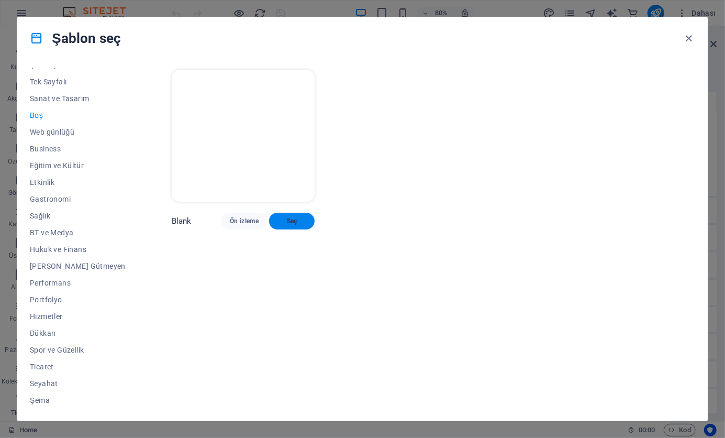
click at [277, 222] on span "Seç" at bounding box center [291, 221] width 29 height 8
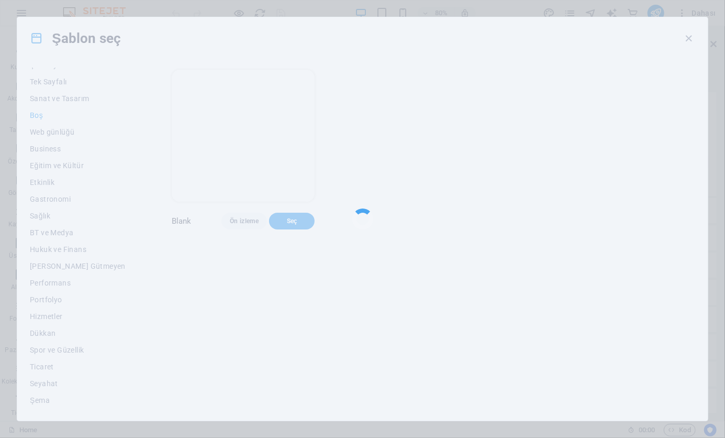
drag, startPoint x: 483, startPoint y: 261, endPoint x: 466, endPoint y: 252, distance: 18.5
click at [474, 258] on div at bounding box center [362, 219] width 725 height 438
click at [424, 222] on div at bounding box center [362, 219] width 725 height 438
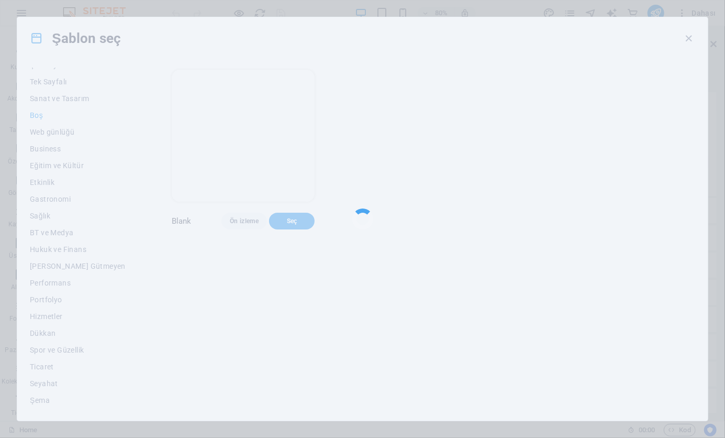
click at [424, 222] on div at bounding box center [362, 219] width 725 height 438
click at [436, 212] on div at bounding box center [362, 219] width 725 height 438
click at [305, 177] on div at bounding box center [362, 219] width 725 height 438
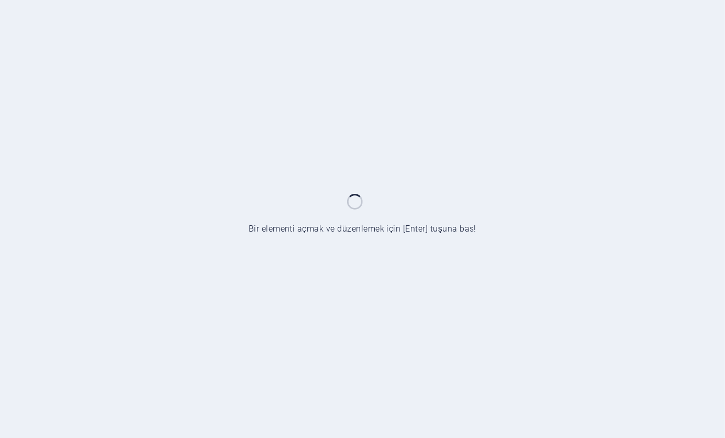
click at [99, 102] on div at bounding box center [362, 219] width 725 height 438
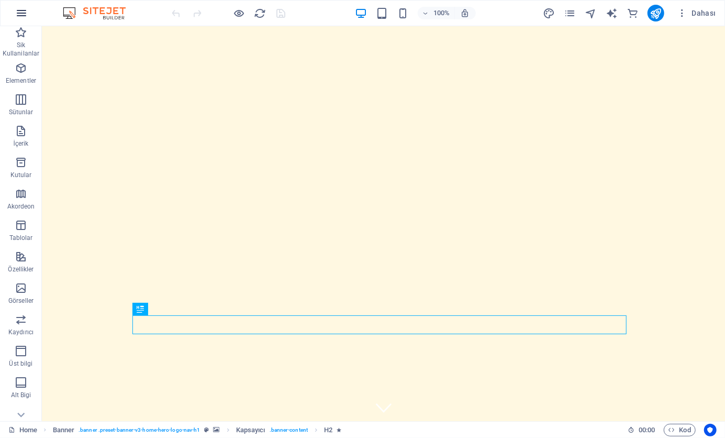
click at [10, 14] on button "button" at bounding box center [21, 13] width 25 height 25
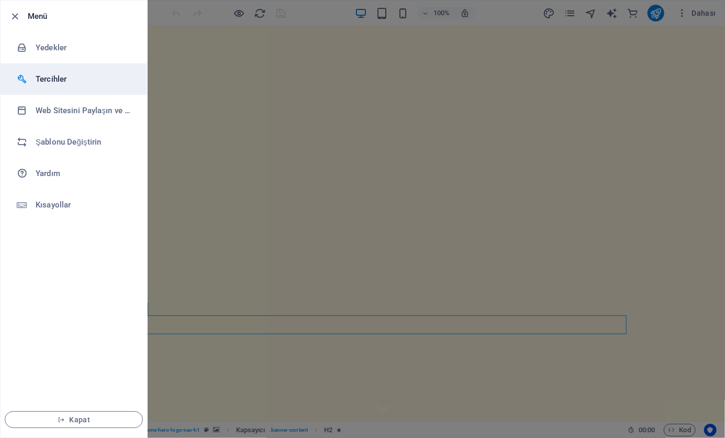
click at [66, 74] on h6 "Tercihler" at bounding box center [84, 79] width 97 height 13
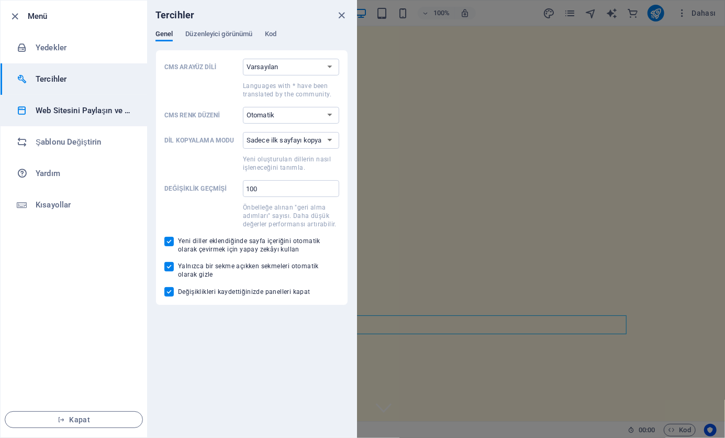
click at [64, 101] on li "Web Sitesini Paylaşın ve [GEOGRAPHIC_DATA]" at bounding box center [74, 110] width 147 height 31
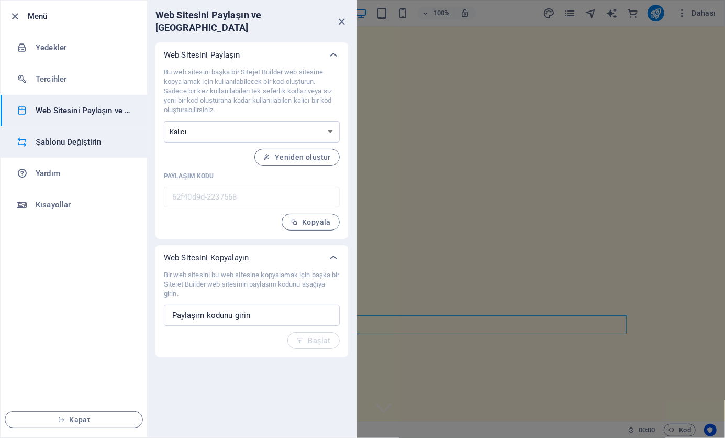
click at [66, 142] on h6 "Şablonu Değiştirin" at bounding box center [84, 142] width 97 height 13
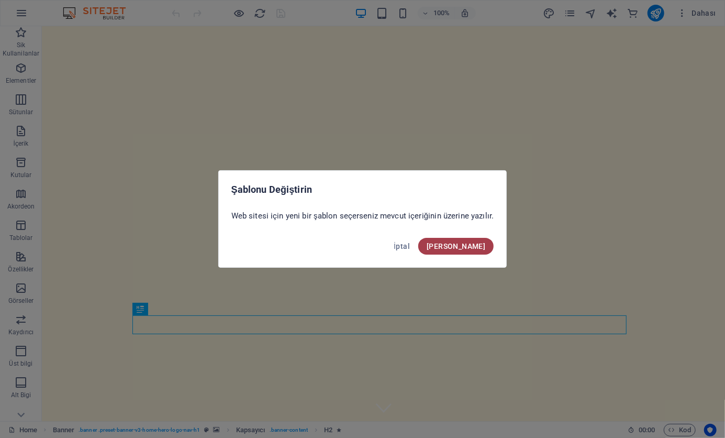
click at [463, 246] on span "[PERSON_NAME]" at bounding box center [456, 246] width 59 height 8
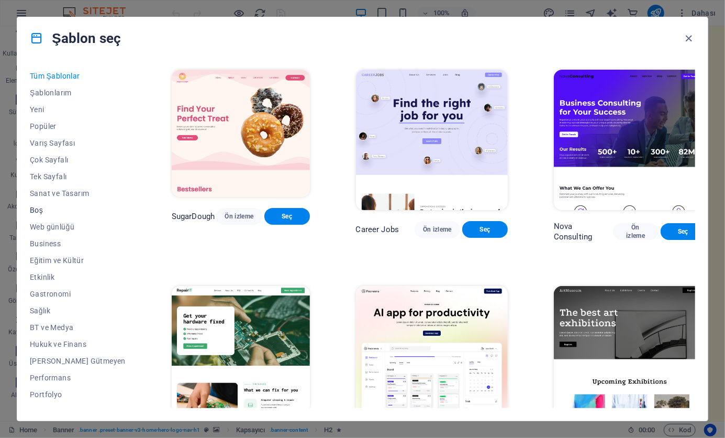
click at [32, 209] on span "Boş" at bounding box center [78, 210] width 96 height 8
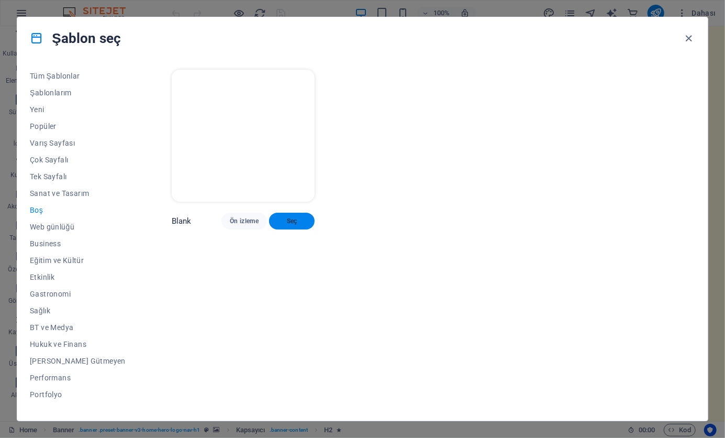
click at [277, 225] on span "Seç" at bounding box center [291, 221] width 29 height 8
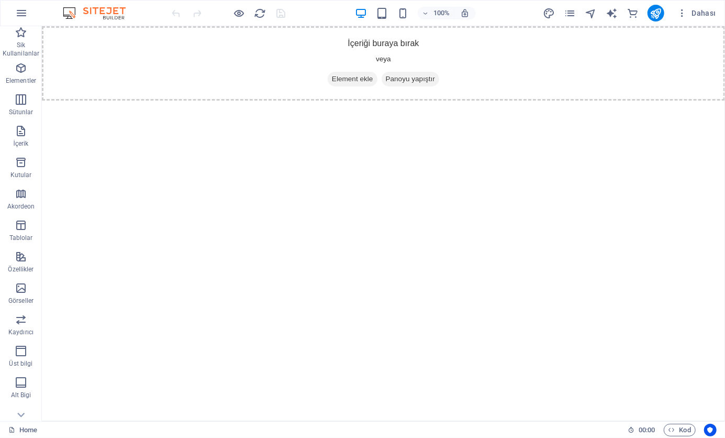
click at [259, 100] on html "Skip to main content İçeriği buraya bırak veya Element ekle Panoyu yapıştır" at bounding box center [382, 63] width 683 height 74
click at [26, 72] on icon "button" at bounding box center [21, 68] width 13 height 13
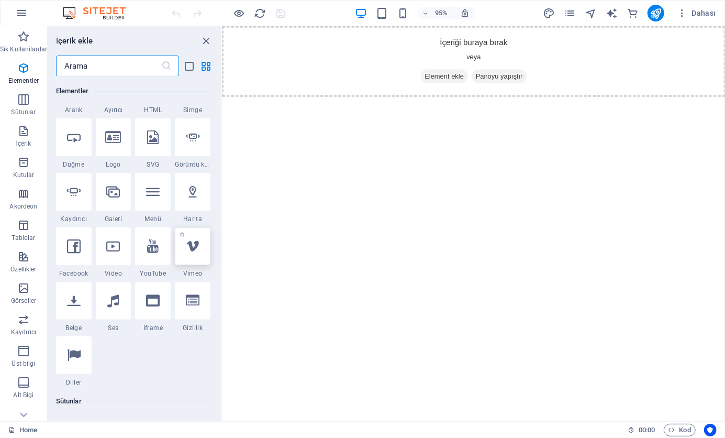
scroll to position [157, 0]
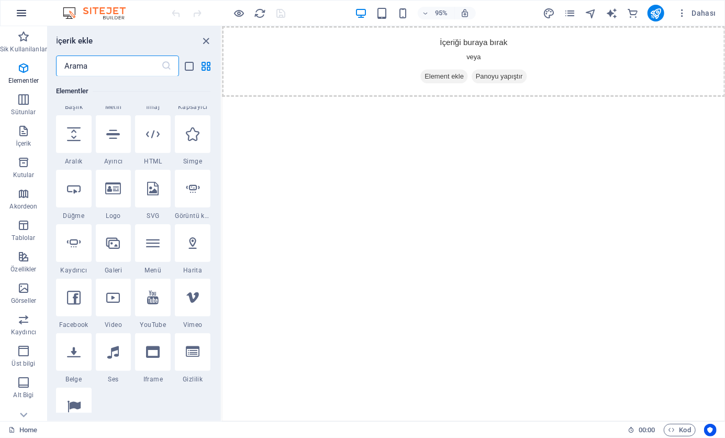
click at [30, 15] on button "button" at bounding box center [21, 13] width 25 height 25
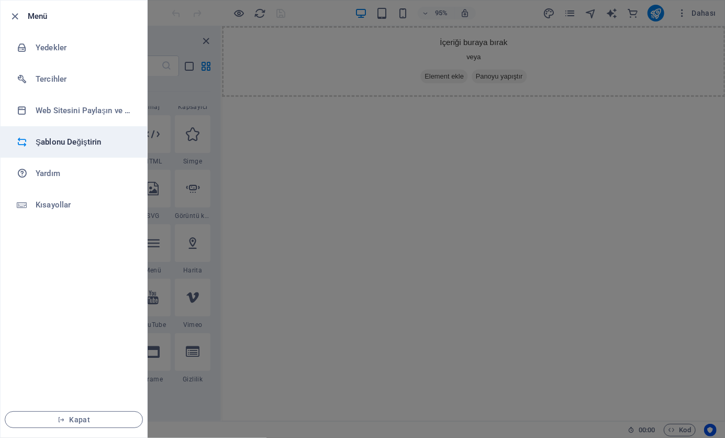
click at [62, 148] on li "Şablonu Değiştirin" at bounding box center [74, 141] width 147 height 31
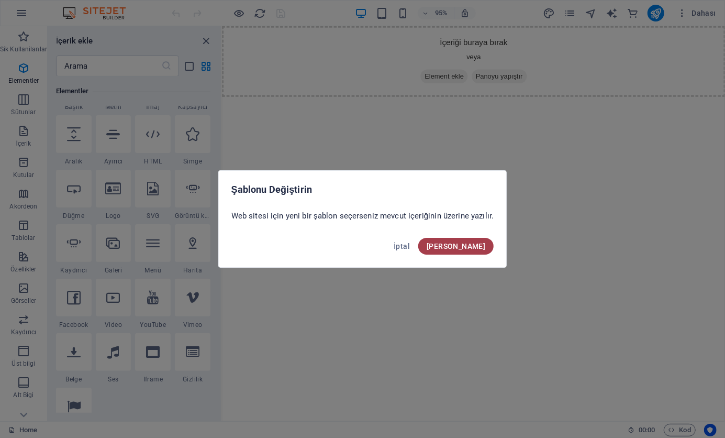
click at [480, 244] on span "[PERSON_NAME]" at bounding box center [456, 246] width 59 height 8
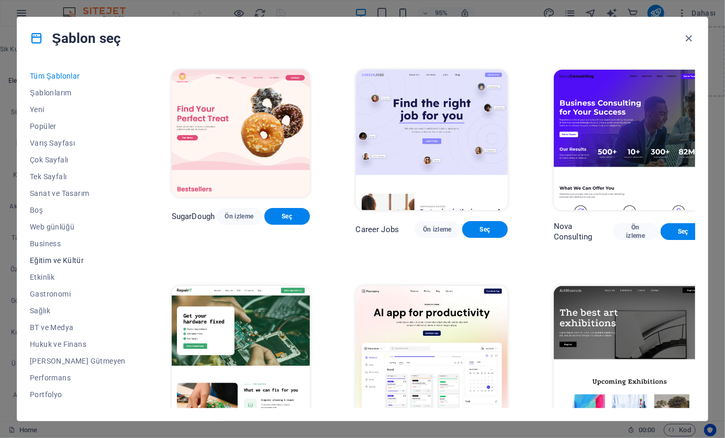
click at [59, 257] on span "Eğitim ve Kültür" at bounding box center [78, 260] width 96 height 8
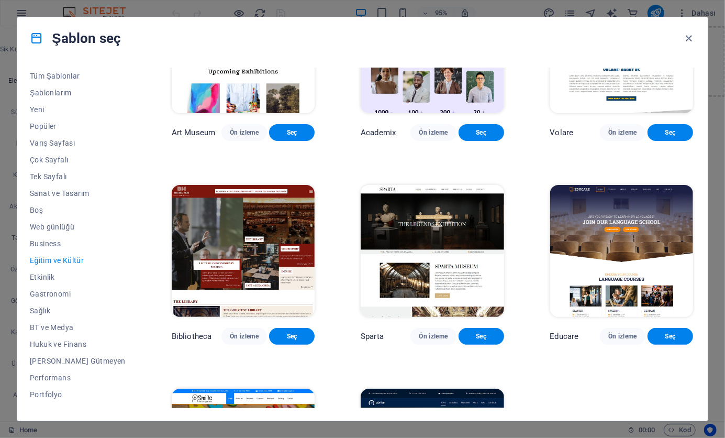
scroll to position [0, 0]
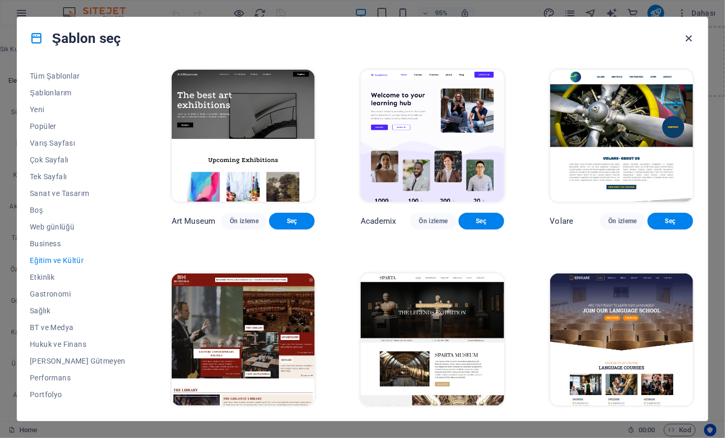
click at [684, 32] on icon "button" at bounding box center [689, 38] width 12 height 12
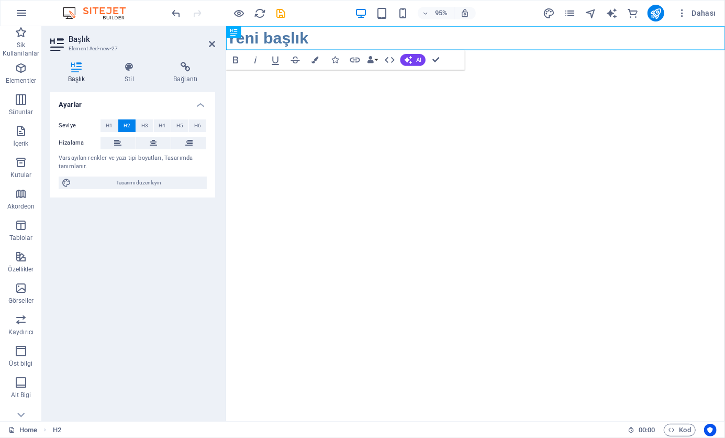
click at [296, 51] on html "Skip to main content Yeni başlık" at bounding box center [488, 38] width 525 height 25
click at [267, 46] on h2 "Yeni başlık" at bounding box center [488, 38] width 525 height 25
drag, startPoint x: 304, startPoint y: 110, endPoint x: 309, endPoint y: 116, distance: 7.4
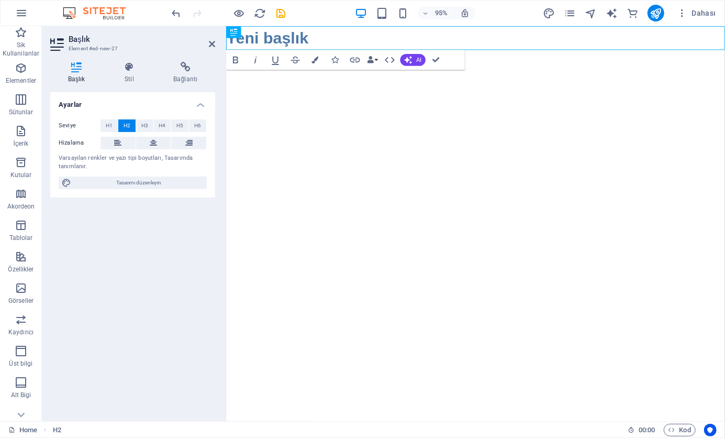
click at [307, 51] on html "Skip to main content Yeni başlık" at bounding box center [488, 38] width 525 height 25
click at [358, 38] on h2 "Yeni başlık" at bounding box center [488, 38] width 525 height 25
click at [375, 59] on button "Data Bindings" at bounding box center [372, 60] width 14 height 20
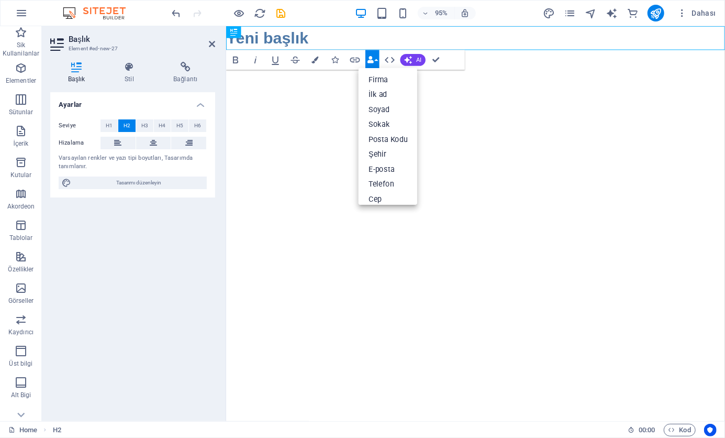
click at [375, 59] on button "Data Bindings" at bounding box center [372, 60] width 14 height 20
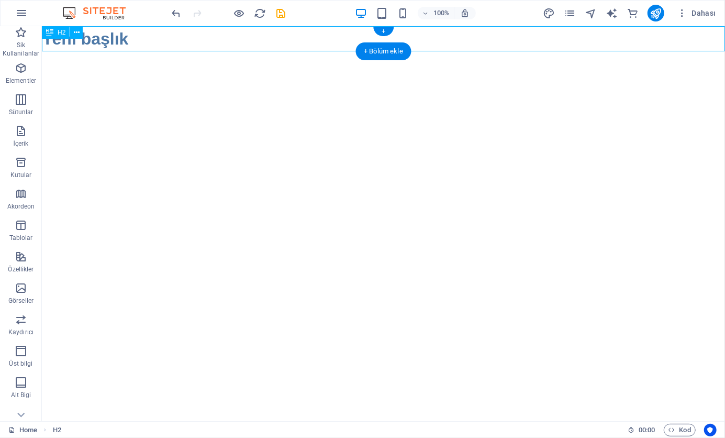
click at [192, 47] on div "Yeni başlık" at bounding box center [382, 38] width 683 height 25
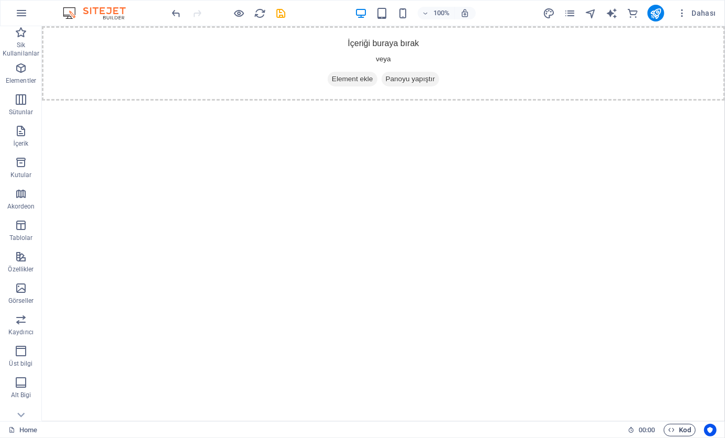
click at [686, 431] on span "Kod" at bounding box center [680, 430] width 23 height 13
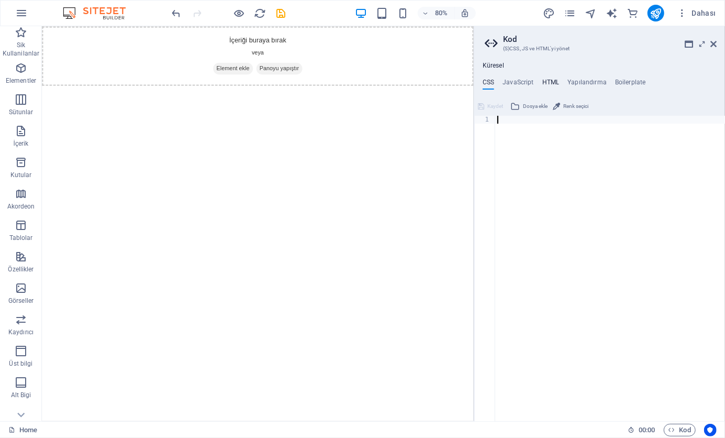
click at [549, 84] on h4 "HTML" at bounding box center [550, 85] width 17 height 12
type textarea "<a href="#main-content" class="wv-link-content button">Skip to main content</a>"
click at [477, 84] on ul "CSS JavaScript HTML Yapılandırma Boilerplate" at bounding box center [599, 85] width 251 height 12
click at [560, 81] on ul "CSS JavaScript HTML Yapılandırma Boilerplate" at bounding box center [599, 85] width 251 height 12
